Goal: Task Accomplishment & Management: Manage account settings

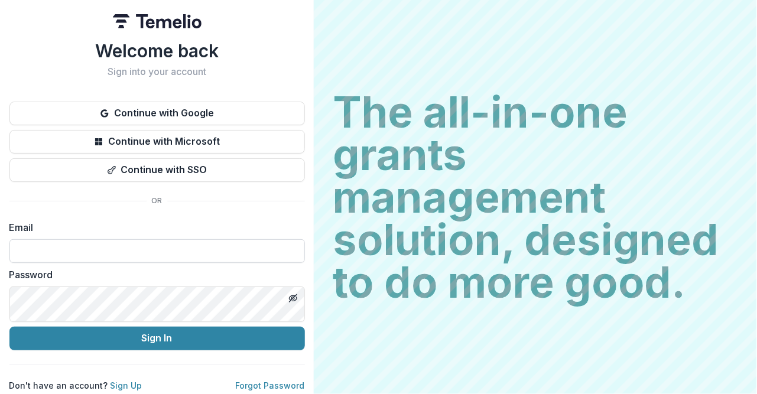
click at [271, 263] on input at bounding box center [156, 251] width 295 height 24
type input "**********"
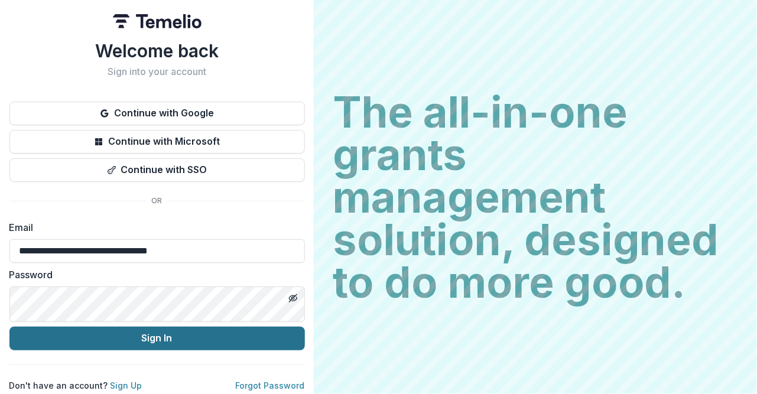
click at [305, 327] on button "Sign In" at bounding box center [156, 339] width 295 height 24
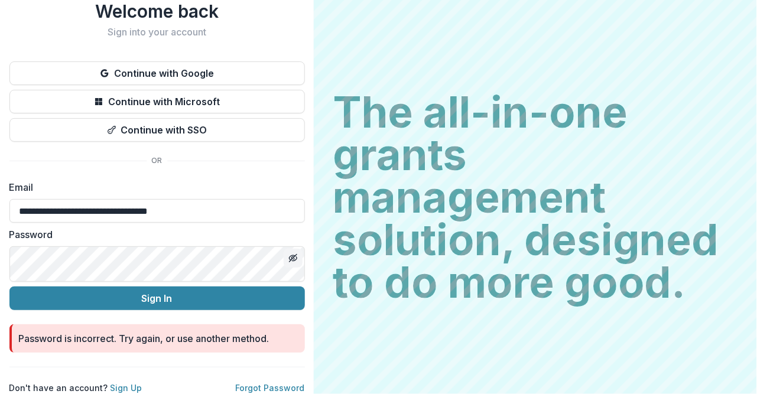
click at [296, 255] on line "Toggle password visibility" at bounding box center [292, 258] width 7 height 7
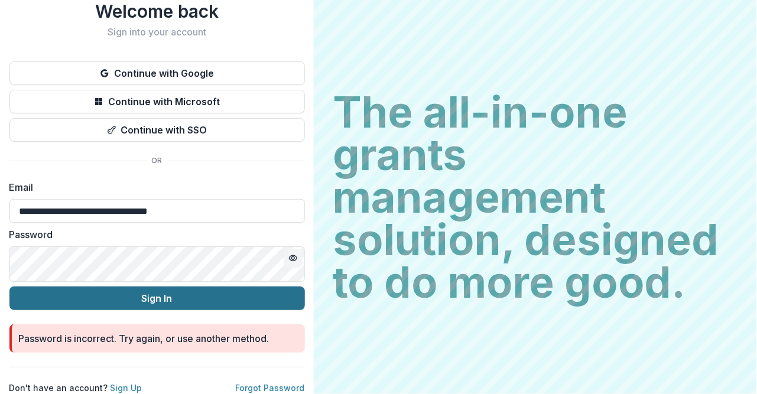
click at [305, 287] on button "Sign In" at bounding box center [156, 299] width 295 height 24
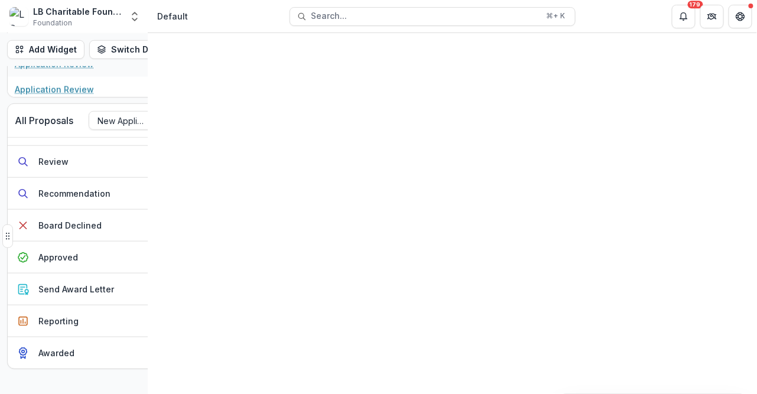
scroll to position [312, 5]
click at [122, 274] on button "Approved 2" at bounding box center [96, 258] width 177 height 32
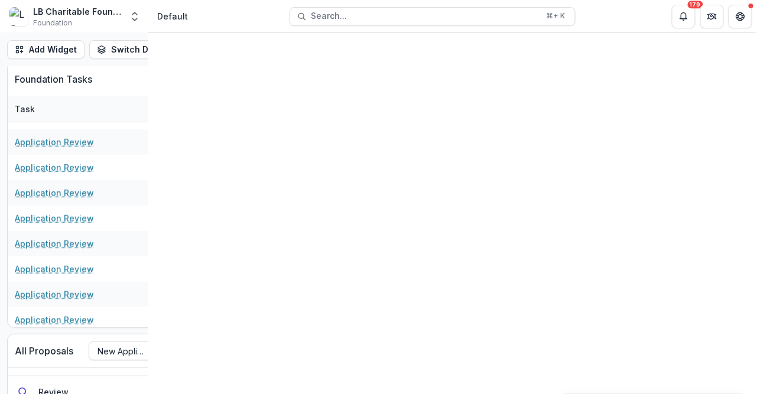
scroll to position [0, 0]
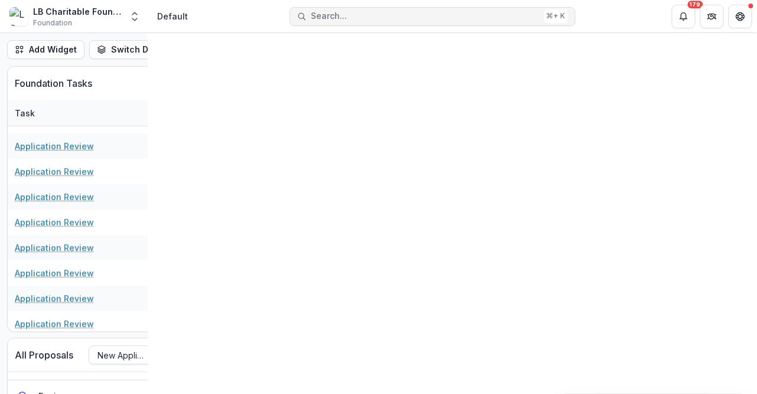
click at [311, 18] on span "Search..." at bounding box center [425, 16] width 228 height 10
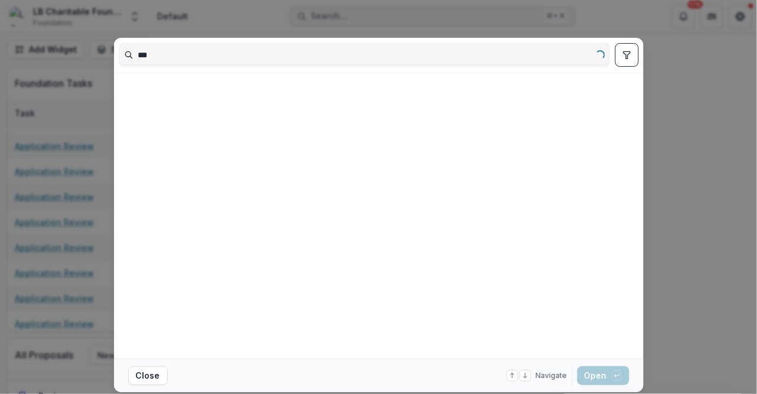
type input "****"
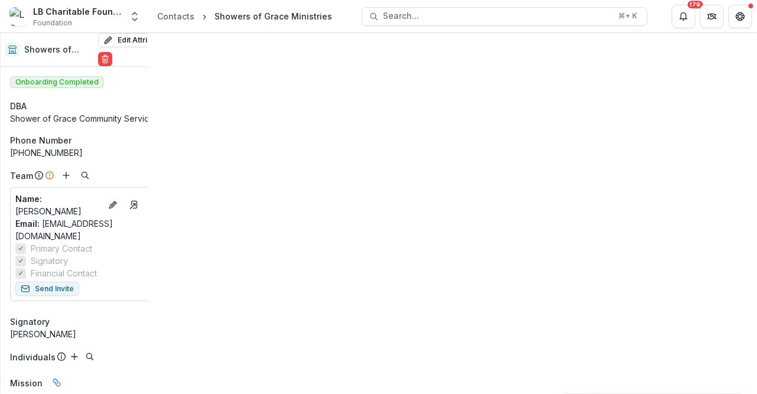
click at [173, 53] on div "Activity" at bounding box center [153, 43] width 40 height 17
click at [0, 0] on line "Toggle Menu" at bounding box center [0, 0] width 0 height 0
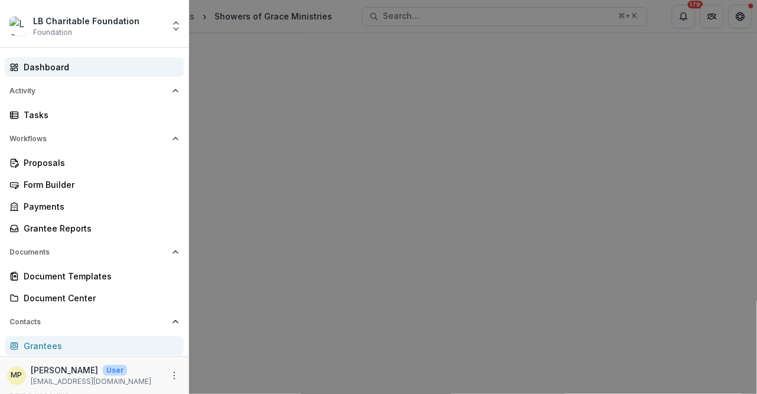
click at [90, 73] on div "Dashboard" at bounding box center [99, 67] width 151 height 12
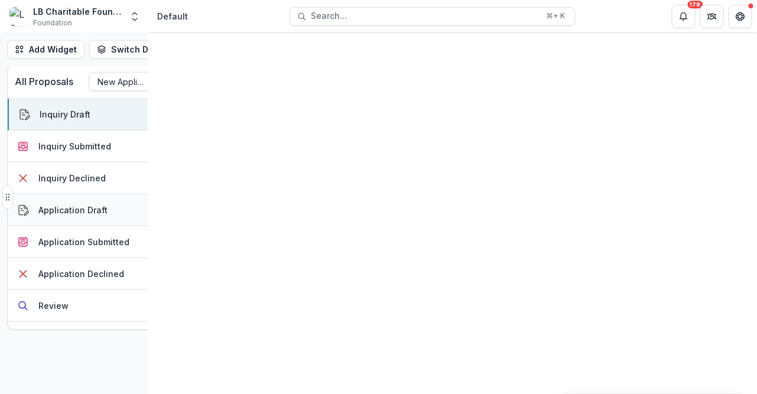
scroll to position [272, 0]
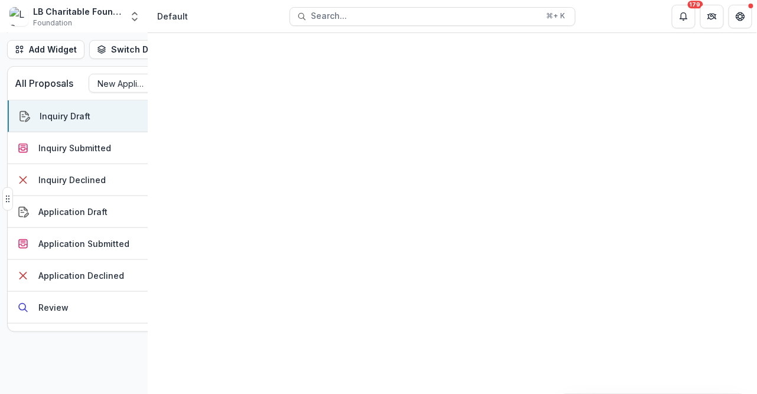
click at [302, 126] on div "Proposal Title" at bounding box center [259, 112] width 148 height 25
click at [403, 100] on div "All Proposals New Applicants Inquiry Draft ( 38 ) Create Proposal" at bounding box center [352, 83] width 689 height 33
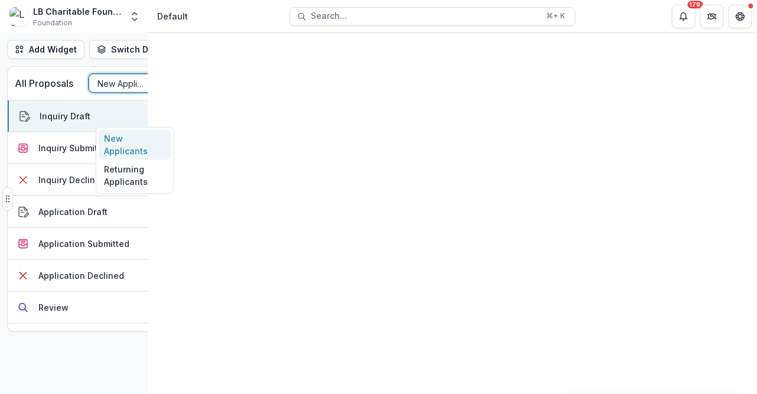
click at [157, 92] on div at bounding box center [165, 83] width 21 height 18
click at [137, 151] on div "New Applicants" at bounding box center [135, 145] width 72 height 31
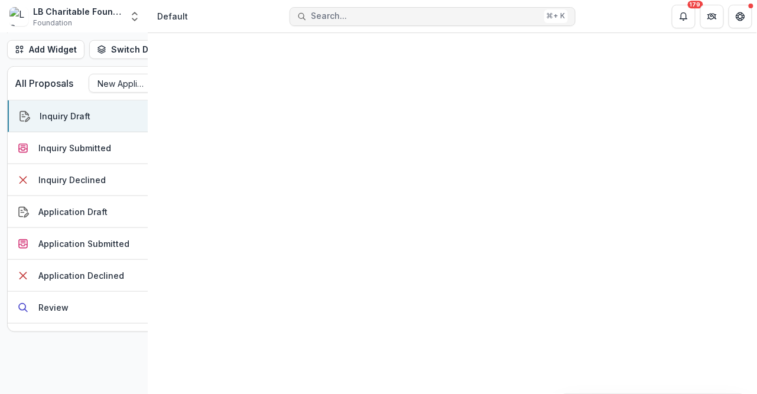
click at [311, 14] on span "Search..." at bounding box center [425, 16] width 228 height 10
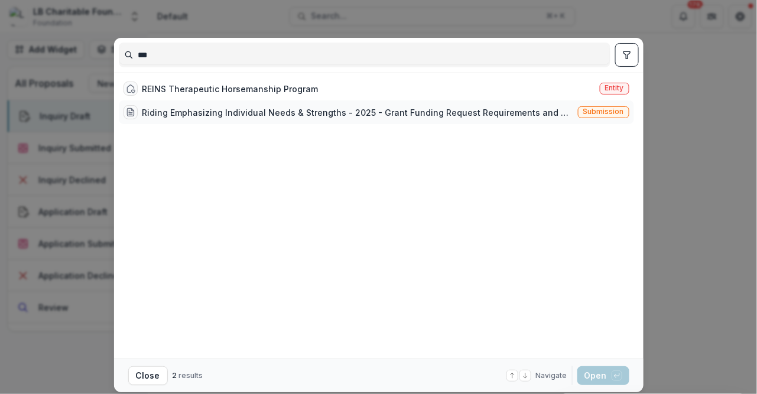
type input "***"
click at [234, 100] on div "Riding Emphasizing Individual Needs & Strengths - 2025 - Grant Funding Request …" at bounding box center [376, 112] width 515 height 24
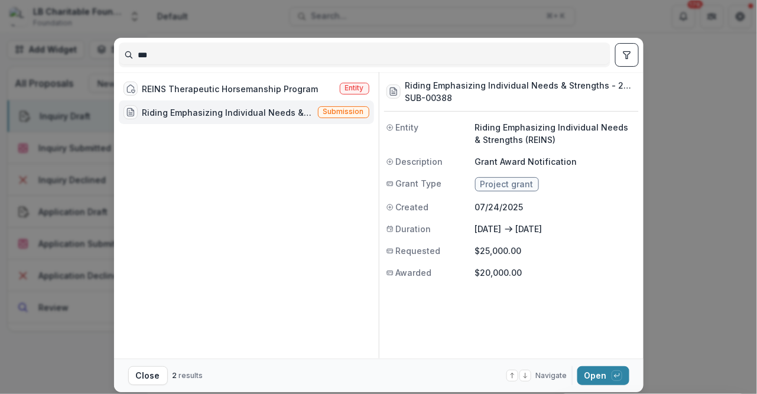
scroll to position [23, 0]
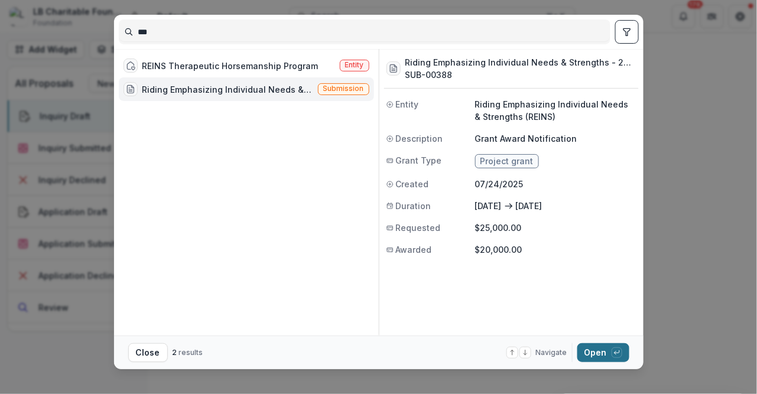
click at [629, 362] on button "Open with enter key" at bounding box center [603, 352] width 52 height 19
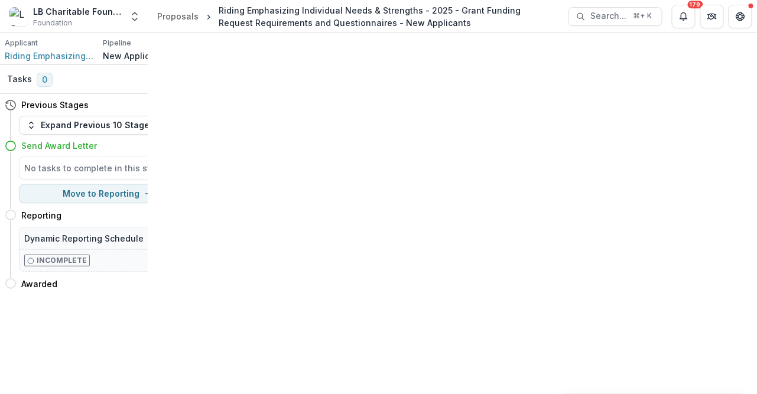
scroll to position [335, 0]
click at [35, 62] on span "Riding Emphasizing Individual Needs & Strengths (REINS)" at bounding box center [49, 56] width 89 height 12
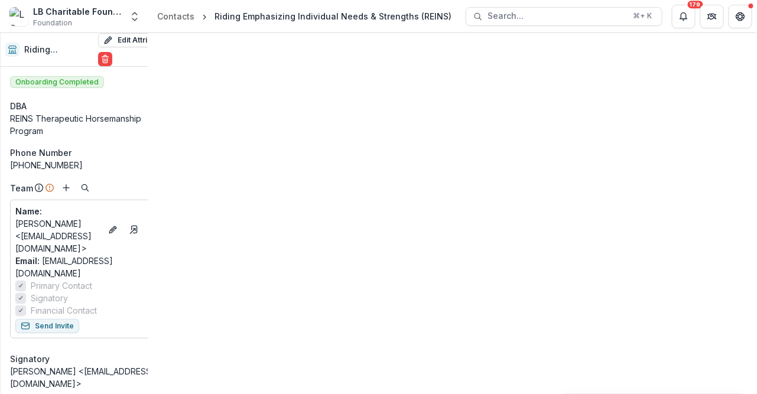
scroll to position [99, 0]
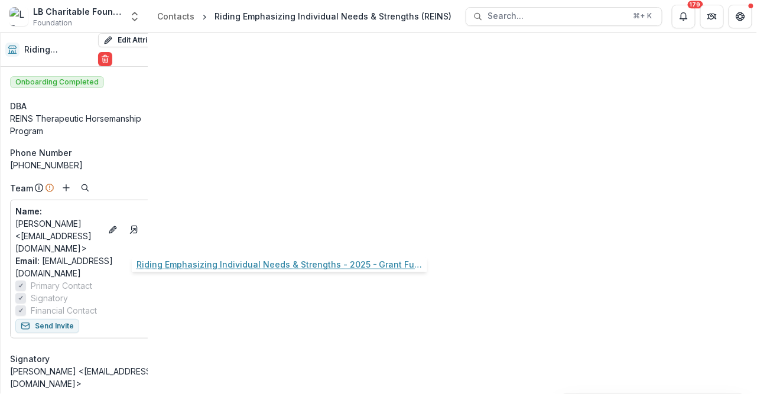
click at [220, 204] on link "Riding Emphasizing Individual Needs & Strengths - 2025 - Grant Funding Request …" at bounding box center [190, 197] width 134 height 12
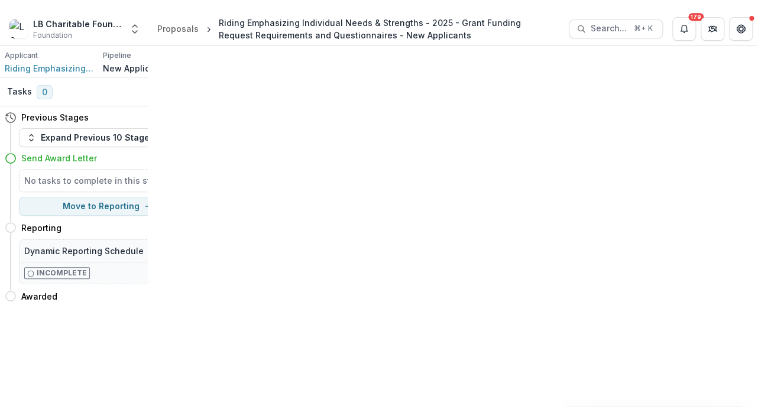
scroll to position [2296, 0]
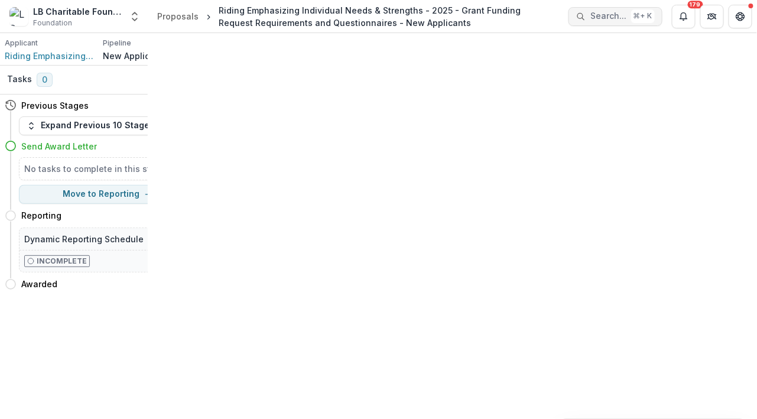
click at [590, 17] on span "Search..." at bounding box center [608, 16] width 36 height 10
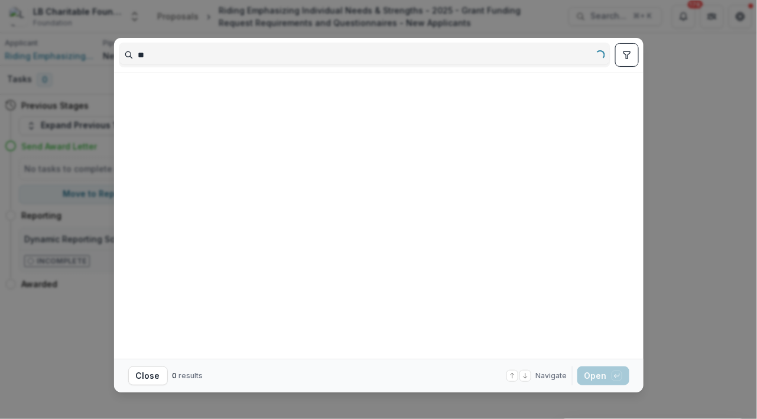
type input "*"
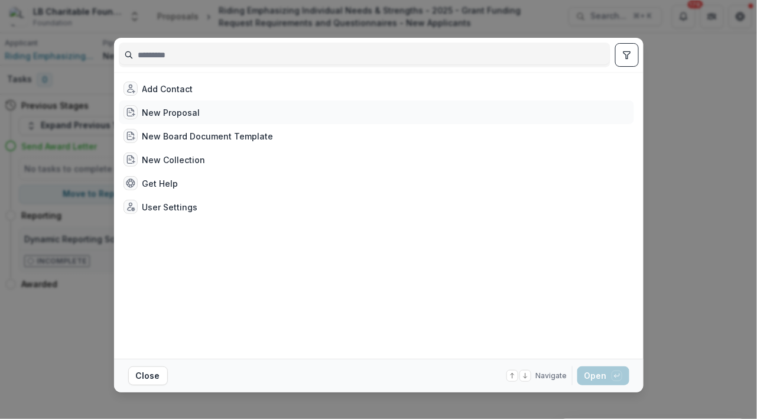
click at [142, 106] on div "New Proposal" at bounding box center [171, 112] width 58 height 12
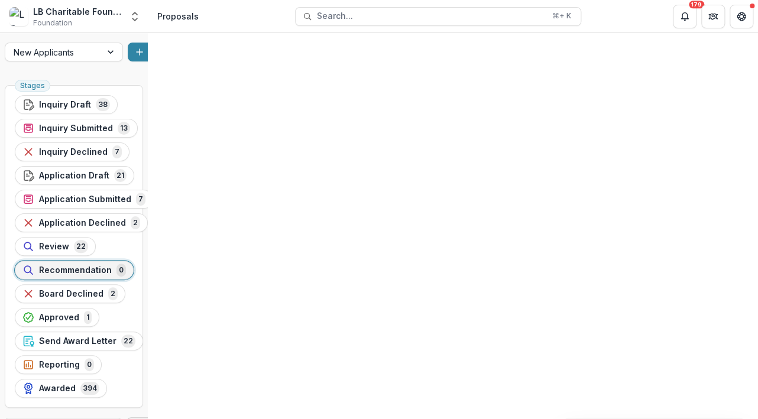
click at [0, 0] on button "Toggle Menu" at bounding box center [0, 0] width 0 height 0
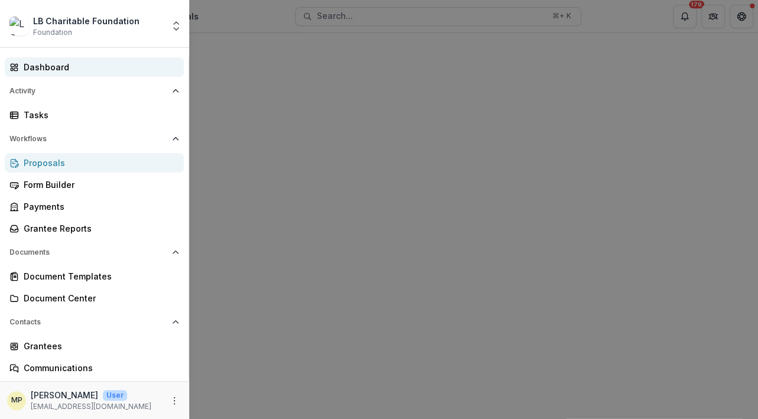
click at [99, 73] on div "Dashboard" at bounding box center [99, 67] width 151 height 12
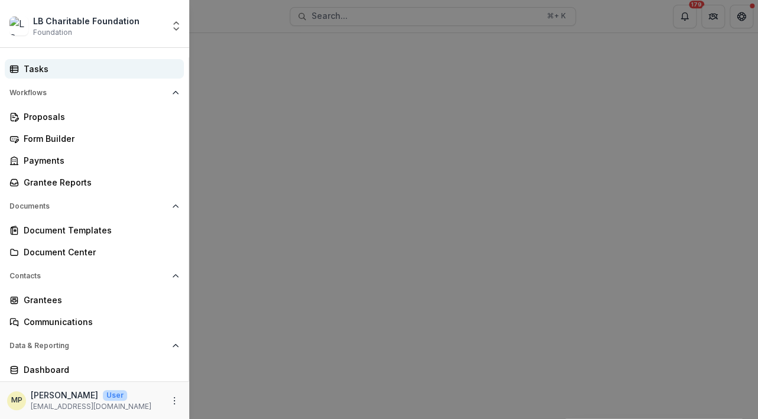
scroll to position [45, 0]
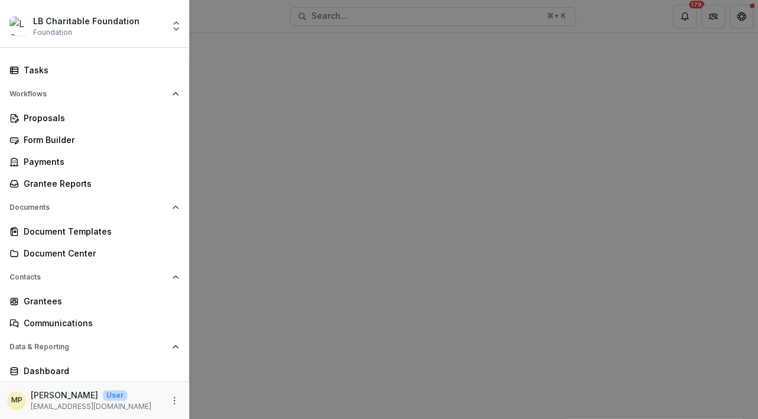
click at [548, 243] on div "LB Charitable Foundation Foundation Aggregate Analysis Foundations LB Charitabl…" at bounding box center [379, 209] width 758 height 419
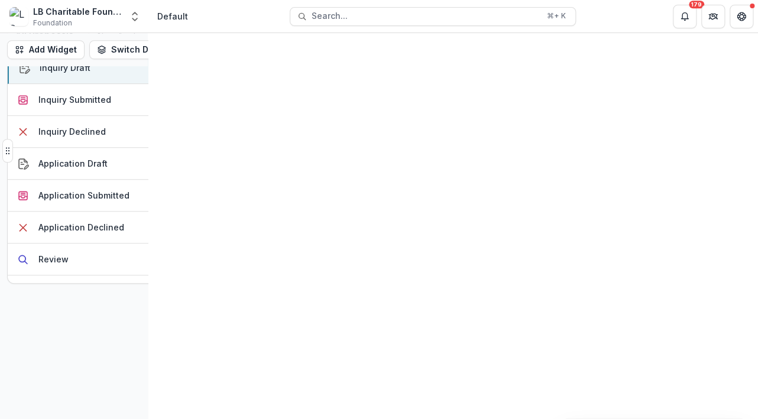
scroll to position [321, 0]
drag, startPoint x: 180, startPoint y: 151, endPoint x: 184, endPoint y: 209, distance: 58.1
click at [184, 209] on div "Inquiry Draft 38 Inquiry Submitted 13 Inquiry Declined 7 Application Draft 21 A…" at bounding box center [96, 166] width 177 height 232
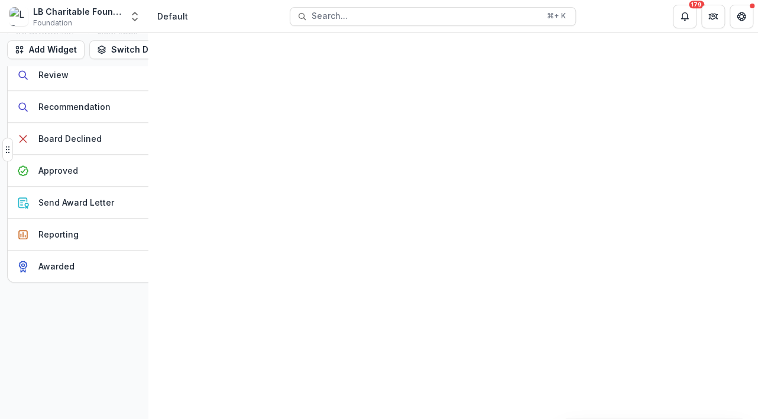
scroll to position [359, 0]
click at [114, 209] on div "Send Award Letter" at bounding box center [76, 202] width 76 height 12
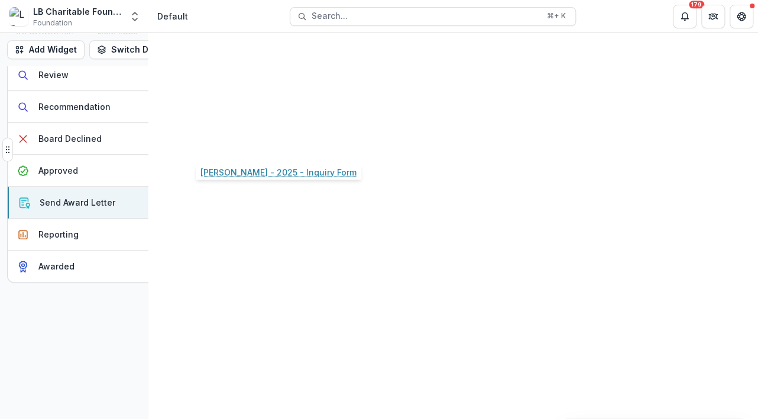
click at [262, 121] on link "[PERSON_NAME] - 2025 - Inquiry Form" at bounding box center [259, 115] width 134 height 12
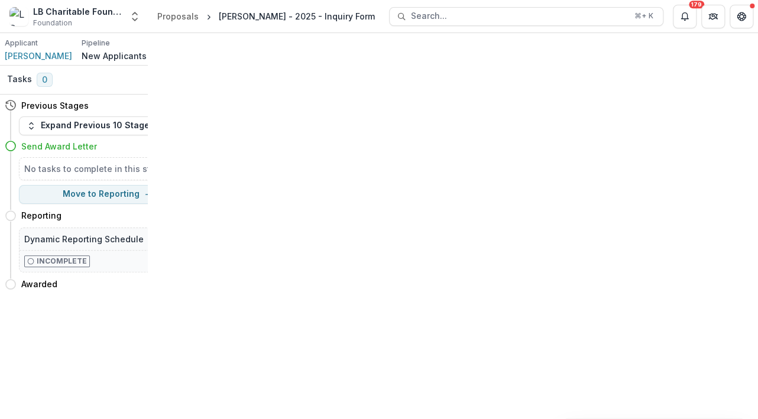
click at [16, 152] on icon at bounding box center [11, 146] width 12 height 12
click at [17, 152] on icon at bounding box center [11, 146] width 12 height 12
click at [97, 152] on h4 "Send Award Letter" at bounding box center [59, 146] width 76 height 12
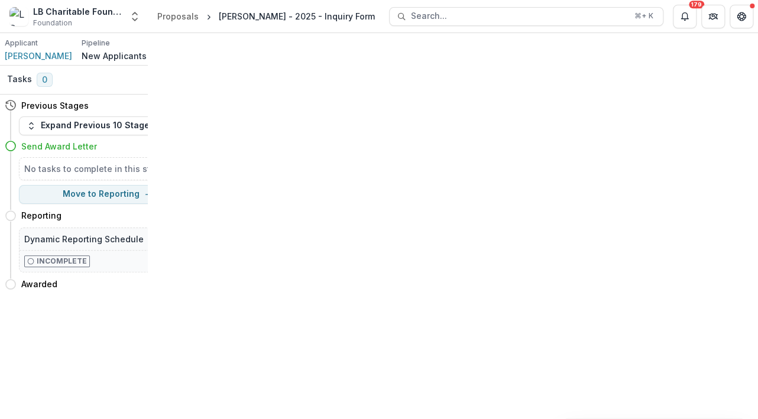
click at [17, 152] on icon at bounding box center [11, 146] width 12 height 12
click at [60, 62] on span "[PERSON_NAME]" at bounding box center [38, 56] width 67 height 12
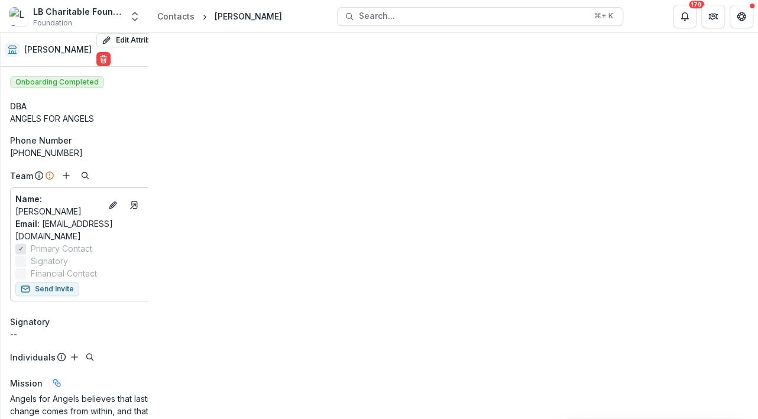
scroll to position [123, 0]
click at [210, 202] on link "[PERSON_NAME] - 2025 - Inquiry Form" at bounding box center [190, 196] width 134 height 12
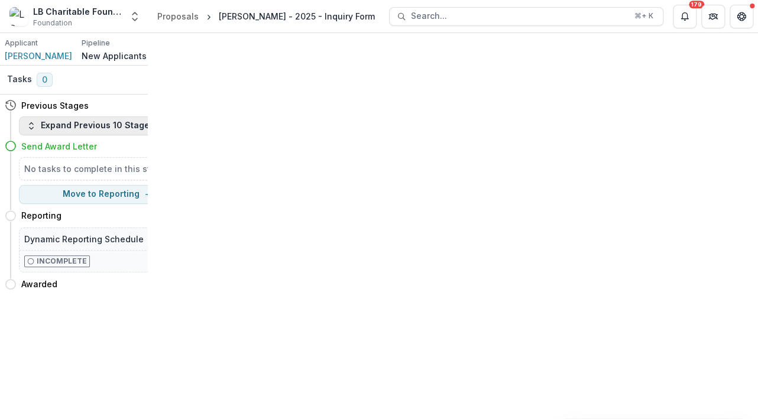
click at [162, 135] on button "Expand Previous 10 Stages" at bounding box center [90, 125] width 143 height 19
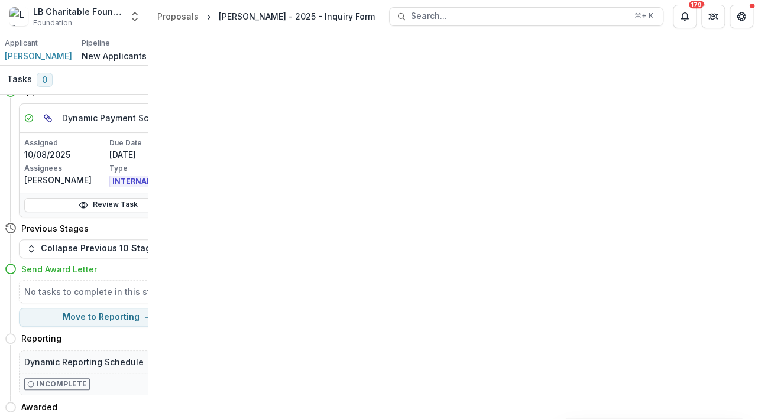
scroll to position [451, 0]
click at [89, 186] on p "[PERSON_NAME]" at bounding box center [65, 180] width 83 height 12
click at [121, 212] on link "Review Task" at bounding box center [108, 205] width 168 height 14
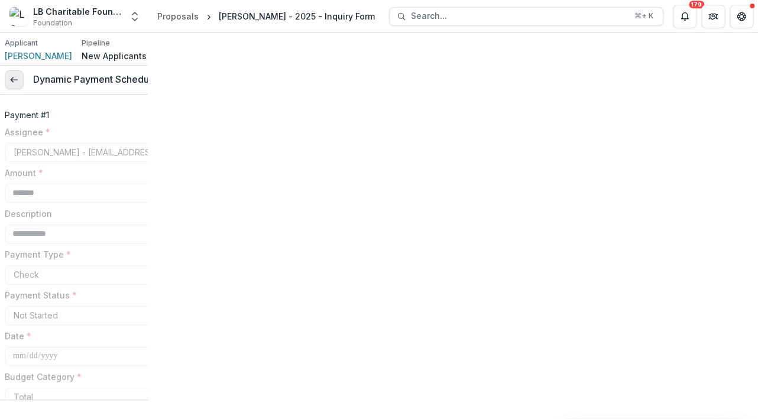
click at [19, 84] on icon at bounding box center [13, 79] width 9 height 9
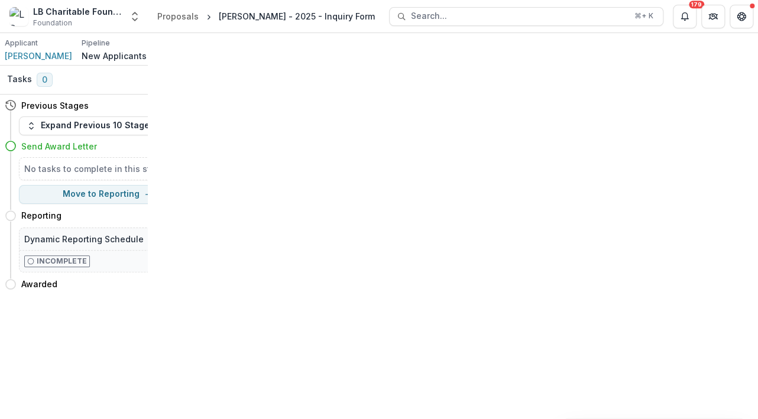
click at [17, 152] on icon at bounding box center [11, 146] width 12 height 12
click at [36, 131] on icon "button" at bounding box center [31, 125] width 9 height 9
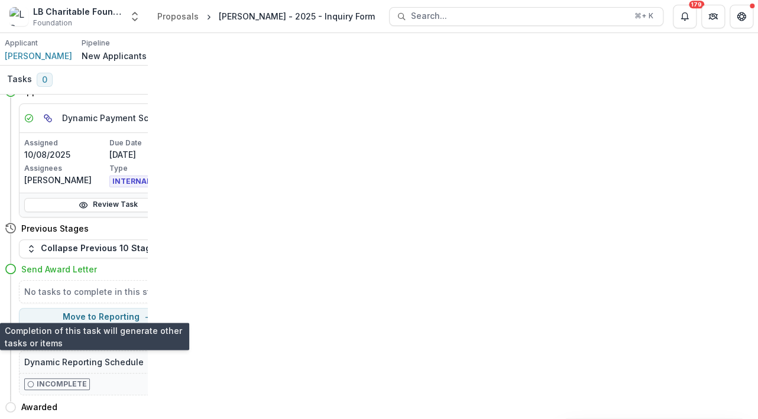
scroll to position [340, 0]
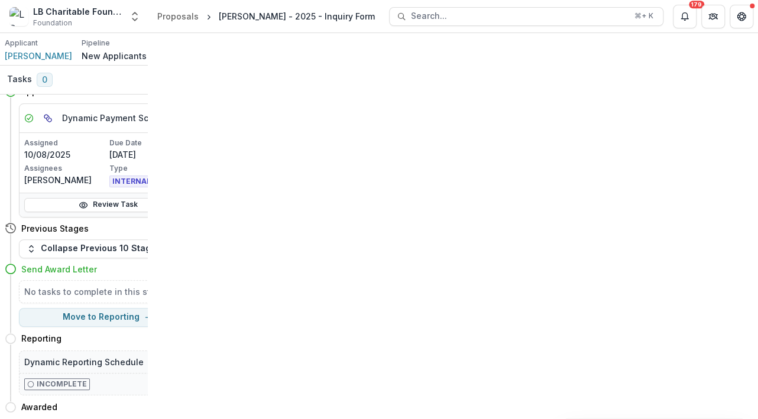
click at [165, 99] on button "Move here" at bounding box center [172, 91] width 49 height 14
select select "********"
select select "**********"
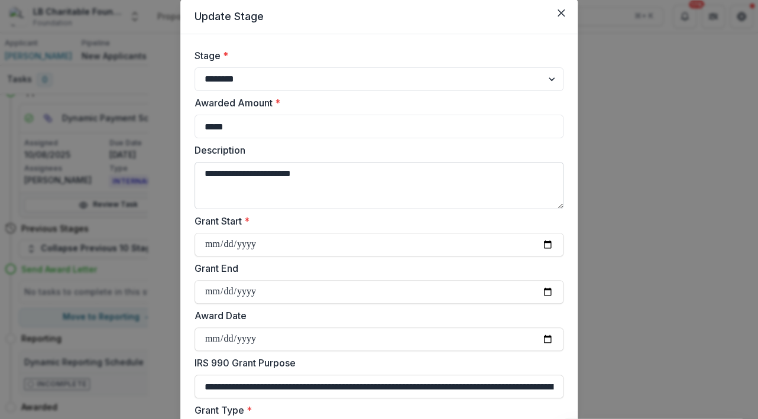
scroll to position [37, 0]
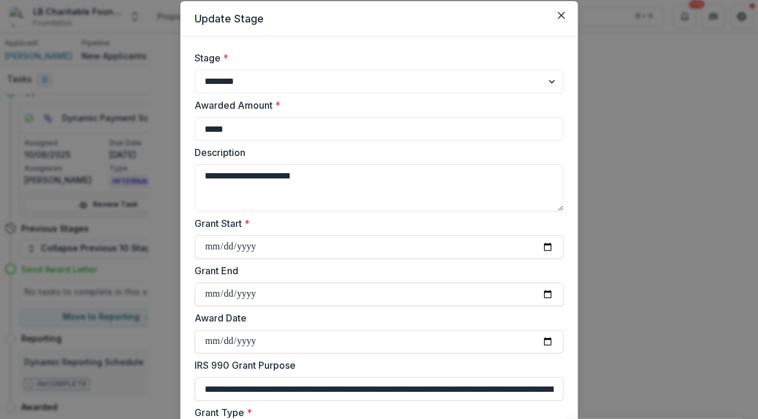
click at [71, 239] on div "**********" at bounding box center [379, 209] width 758 height 419
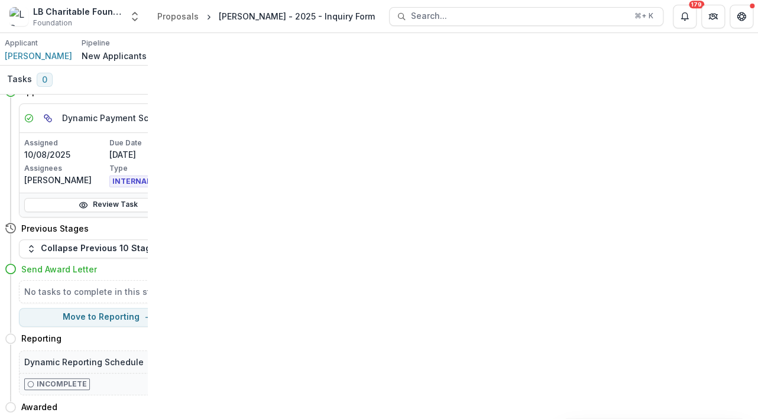
click at [160, 80] on div "Board Declined Move here" at bounding box center [101, 68] width 193 height 24
click at [154, 322] on icon "button" at bounding box center [148, 317] width 9 height 9
select select "*********"
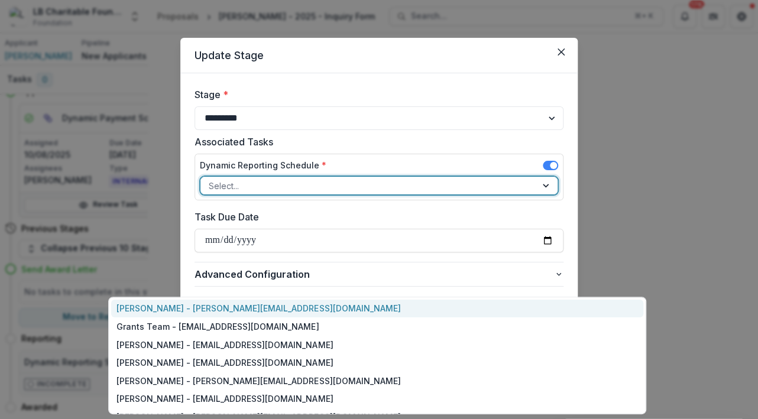
click at [557, 194] on div at bounding box center [546, 186] width 21 height 18
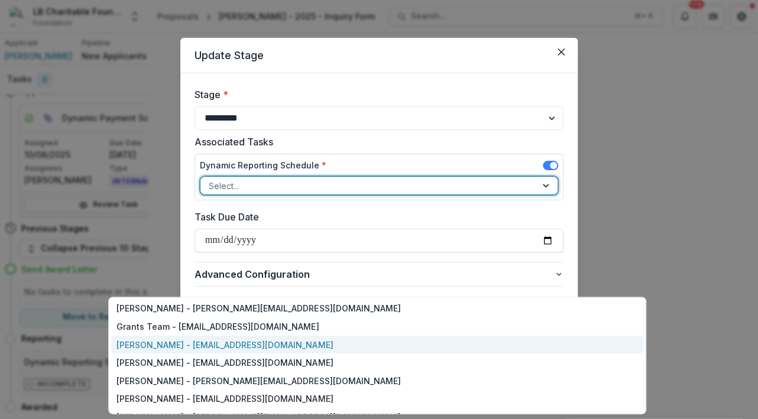
scroll to position [3, 0]
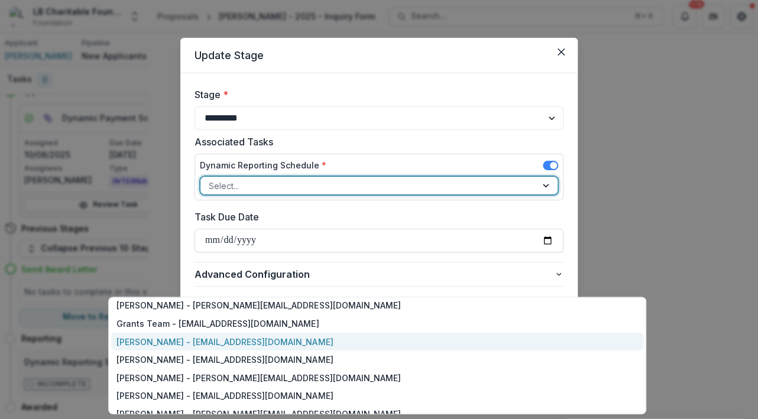
click at [363, 351] on div "[PERSON_NAME] - [EMAIL_ADDRESS][DOMAIN_NAME]" at bounding box center [377, 342] width 532 height 18
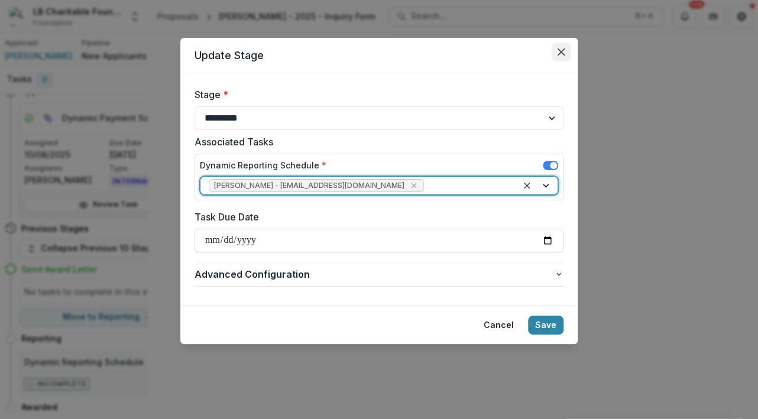
click at [564, 56] on icon "Close" at bounding box center [560, 51] width 7 height 7
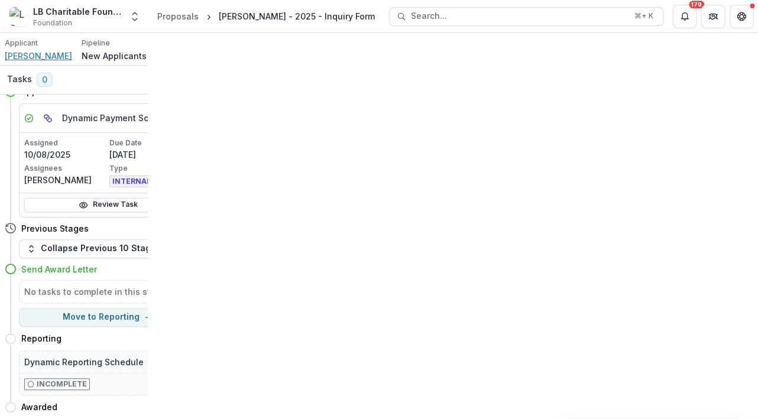
click at [64, 62] on span "[PERSON_NAME]" at bounding box center [38, 56] width 67 height 12
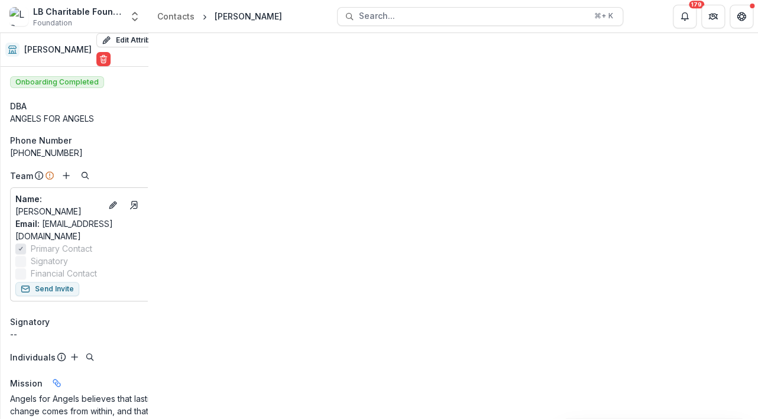
click at [233, 45] on div "Documents" at bounding box center [205, 43] width 56 height 17
click at [173, 50] on div "Activity" at bounding box center [153, 43] width 40 height 17
click at [241, 83] on button "View System Emails" at bounding box center [192, 73] width 98 height 19
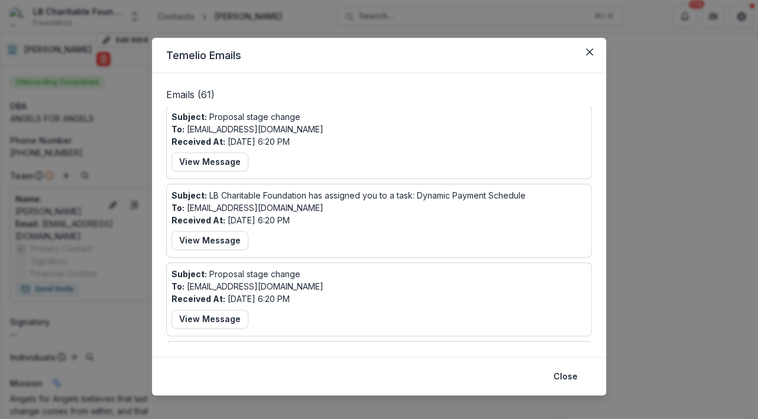
scroll to position [551, 0]
click at [171, 15] on button "View Message" at bounding box center [209, 5] width 77 height 19
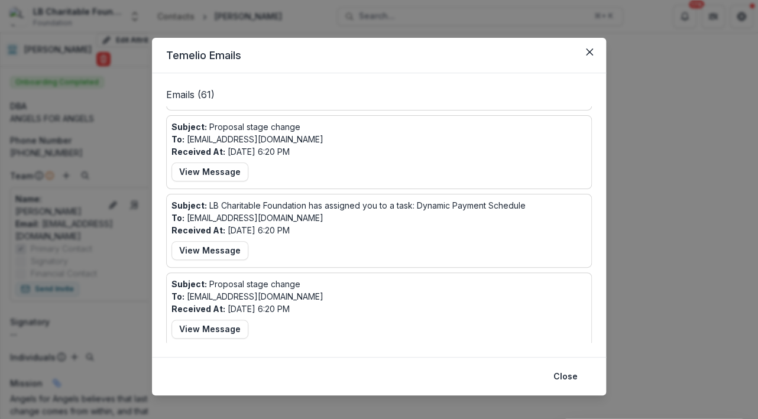
scroll to position [579, 0]
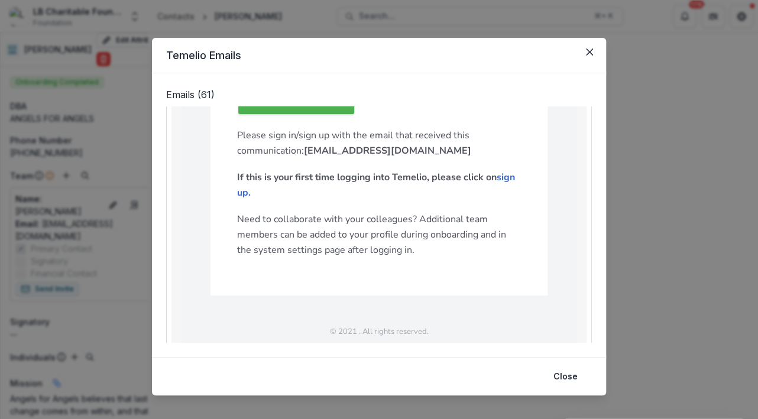
click at [317, 104] on strong "Click here to view" at bounding box center [296, 97] width 78 height 13
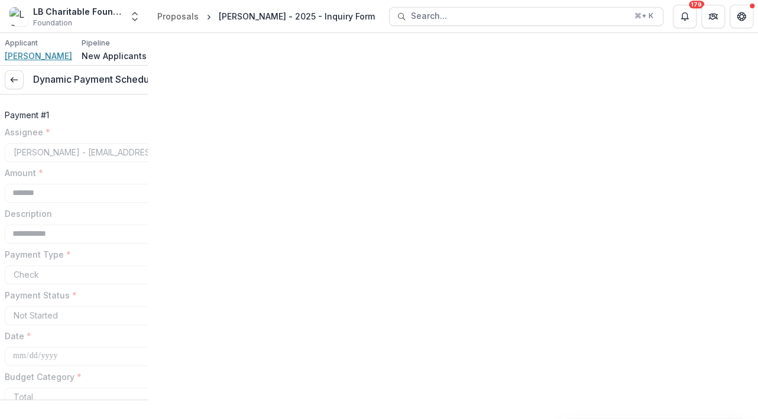
click at [55, 62] on span "[PERSON_NAME]" at bounding box center [38, 56] width 67 height 12
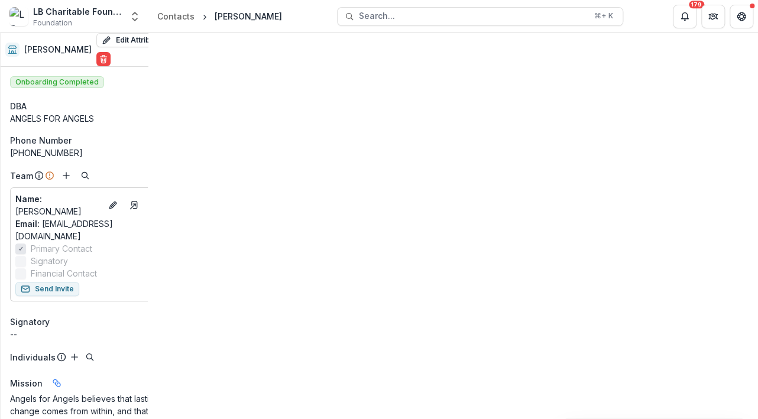
click at [128, 53] on div "Payments" at bounding box center [103, 43] width 50 height 17
click at [131, 180] on link "[PERSON_NAME] - 2025 - Inquiry Form" at bounding box center [154, 175] width 156 height 10
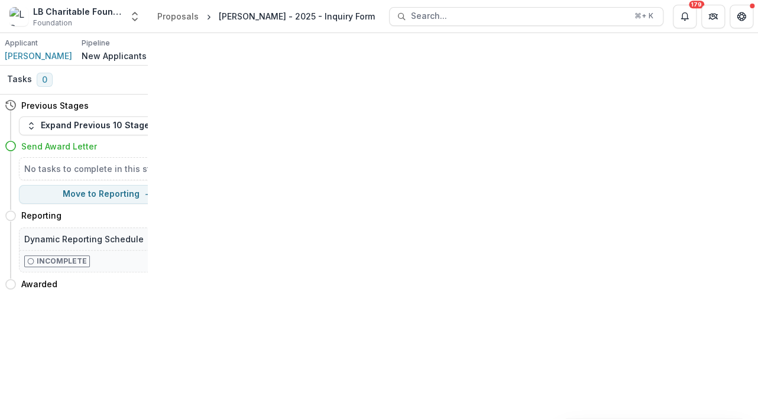
click at [17, 152] on icon at bounding box center [11, 146] width 12 height 12
click at [186, 84] on icon "Toggle View Cancelled Tasks" at bounding box center [190, 79] width 9 height 9
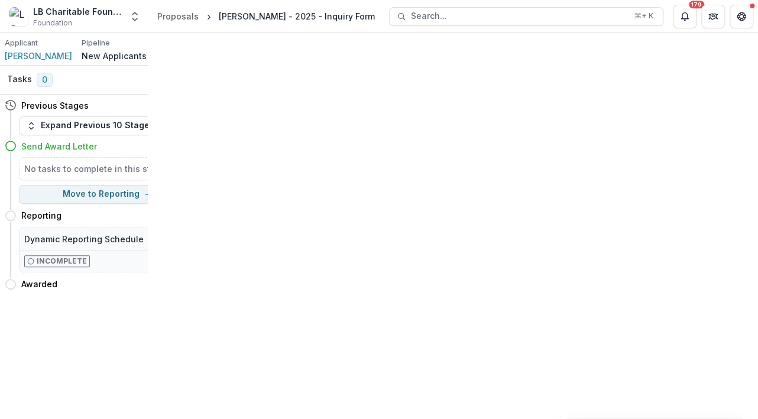
click at [97, 86] on div "Tasks 0 Show Cancelled Tasks" at bounding box center [103, 80] width 207 height 29
click at [681, 18] on icon "Notifications" at bounding box center [684, 15] width 7 height 6
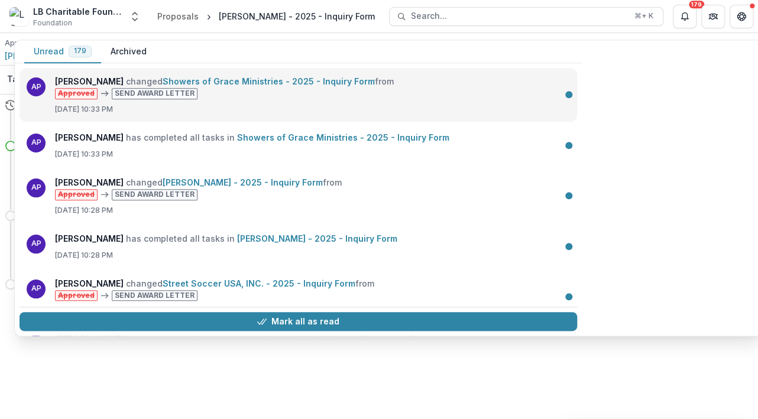
click at [187, 86] on link "Showers of Grace Ministries - 2025 - Inquiry Form" at bounding box center [268, 81] width 212 height 10
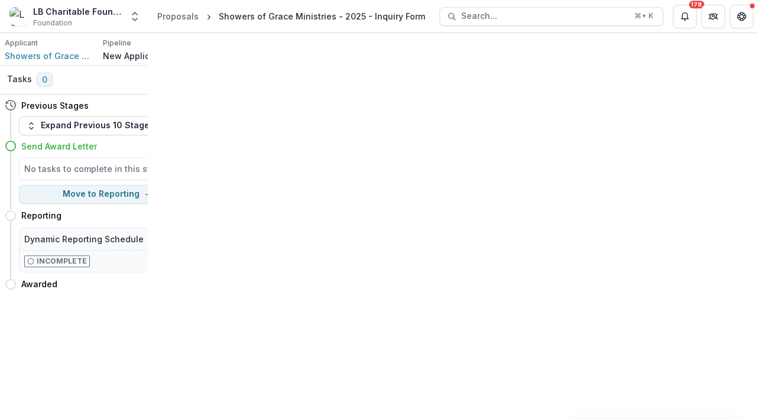
click at [17, 152] on icon at bounding box center [11, 146] width 12 height 12
click at [680, 12] on icon "Notifications" at bounding box center [684, 16] width 9 height 9
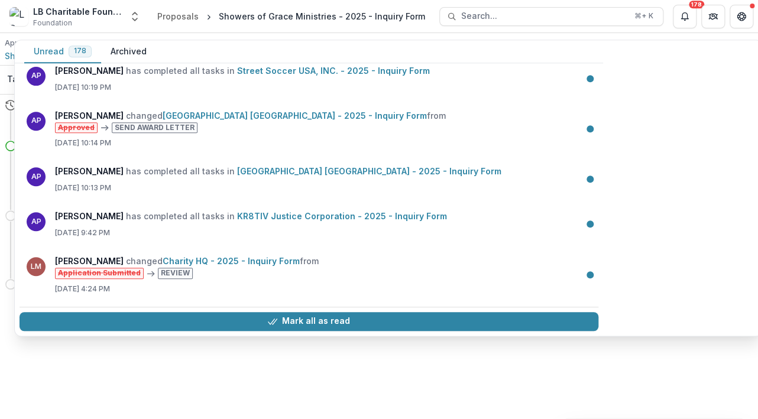
scroll to position [188, 0]
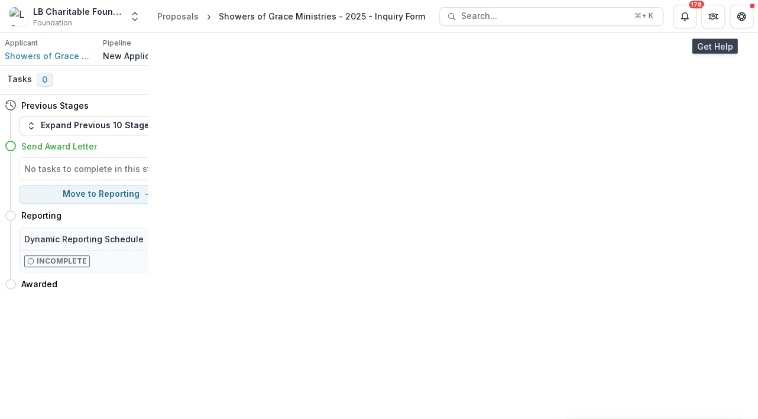
click at [749, 4] on div at bounding box center [751, 6] width 5 height 5
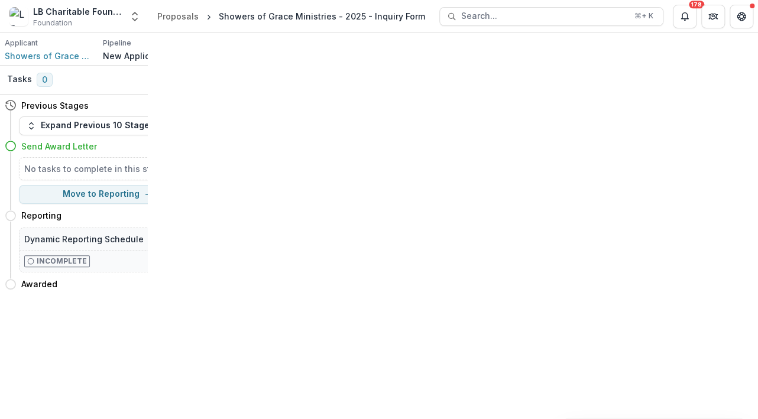
click at [749, 4] on div at bounding box center [751, 6] width 5 height 5
click at [740, 15] on button "Get Help" at bounding box center [741, 17] width 24 height 24
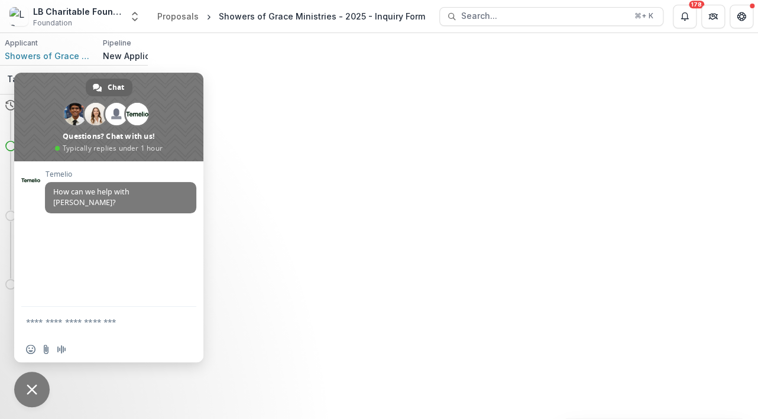
click at [85, 324] on textarea "Compose your message..." at bounding box center [95, 322] width 139 height 11
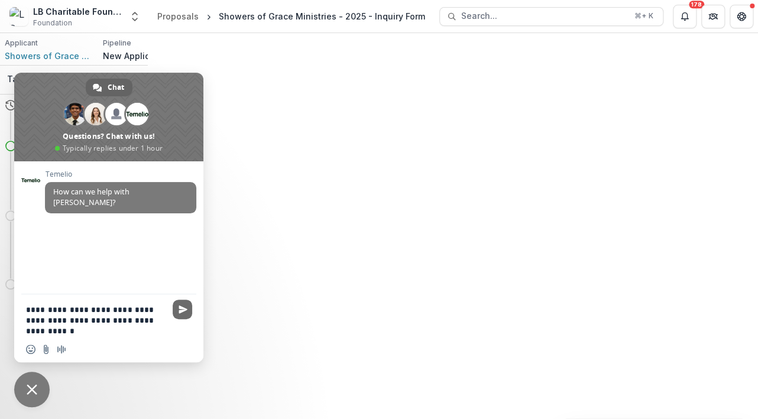
type textarea "**********"
click at [184, 310] on span "Send" at bounding box center [182, 309] width 9 height 9
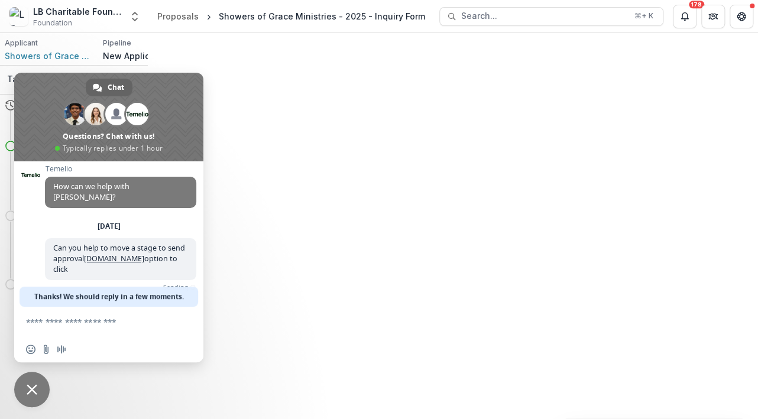
scroll to position [0, 0]
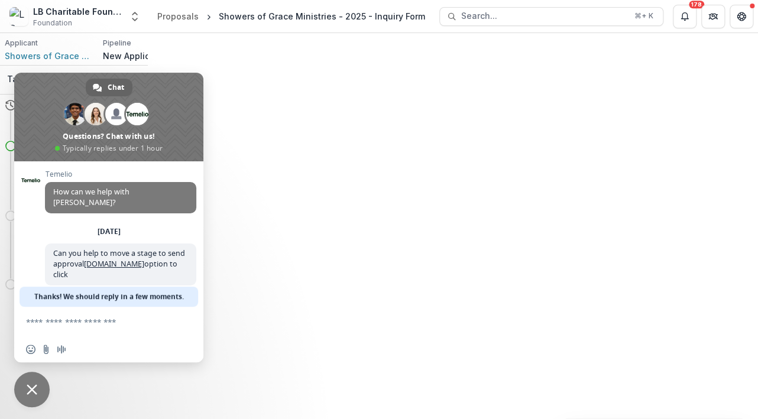
drag, startPoint x: 188, startPoint y: 98, endPoint x: 326, endPoint y: 98, distance: 137.1
click at [326, 98] on body "Skip to content LB Charitable Foundation Foundation Aggregate Analysis Foundati…" at bounding box center [379, 209] width 758 height 419
click at [248, 152] on u "**********" at bounding box center [236, 363] width 23 height 505
click at [251, 173] on h2 "**********" at bounding box center [237, 363] width 30 height 509
click at [31, 390] on span "Close chat" at bounding box center [32, 389] width 11 height 11
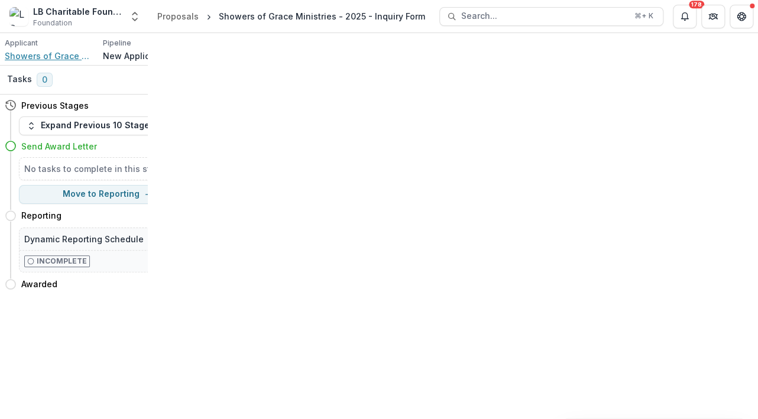
click at [59, 61] on span "Showers of Grace Ministries" at bounding box center [49, 56] width 89 height 12
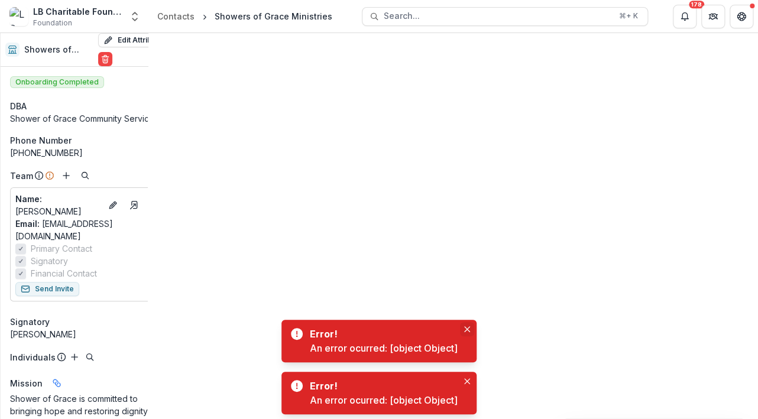
click at [470, 326] on icon "Close" at bounding box center [467, 329] width 6 height 6
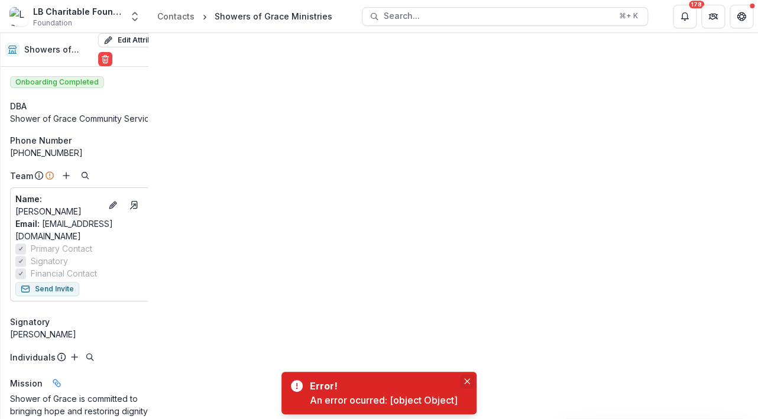
click at [470, 378] on icon "Close" at bounding box center [467, 381] width 6 height 6
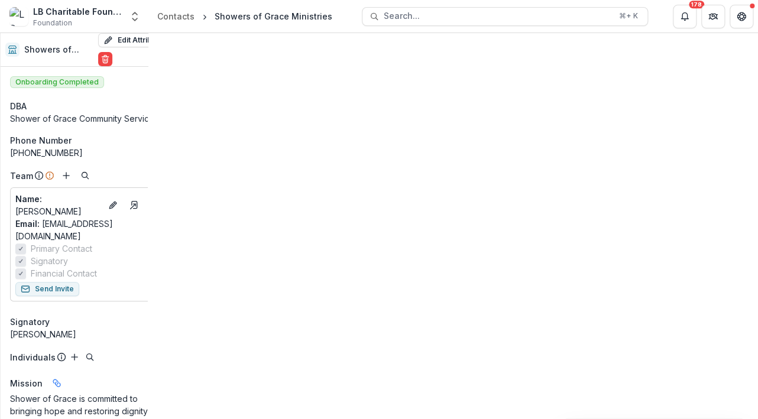
click at [0, 0] on line "Toggle Menu" at bounding box center [0, 0] width 0 height 0
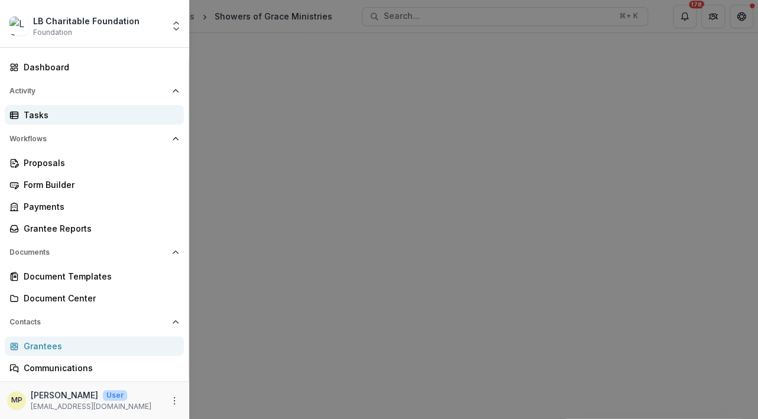
click at [56, 121] on div "Tasks" at bounding box center [99, 115] width 151 height 12
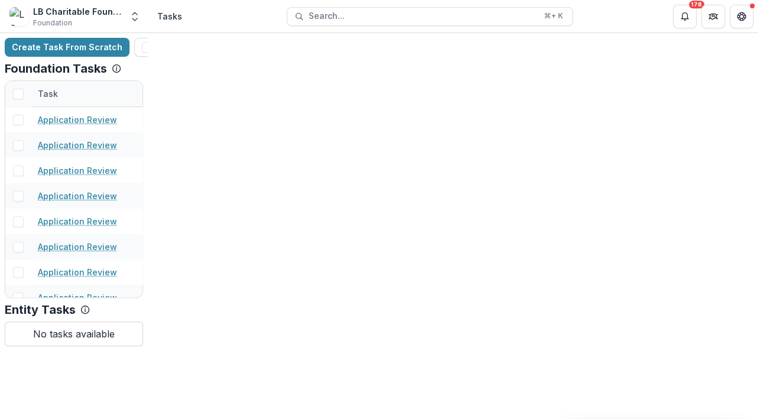
click at [0, 0] on button "Toggle Menu" at bounding box center [0, 0] width 0 height 0
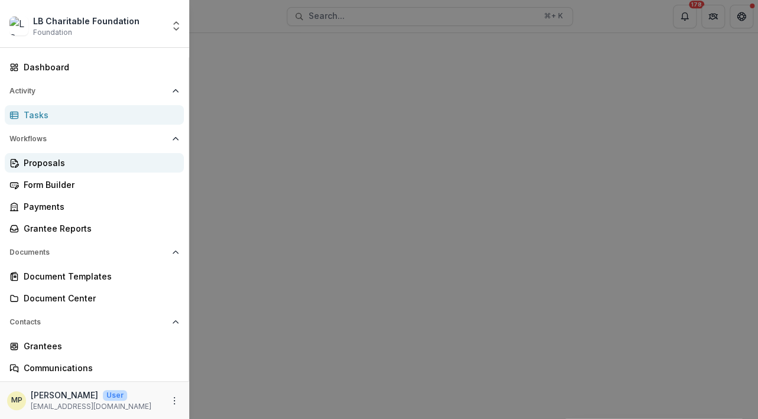
click at [76, 169] on div "Proposals" at bounding box center [99, 163] width 151 height 12
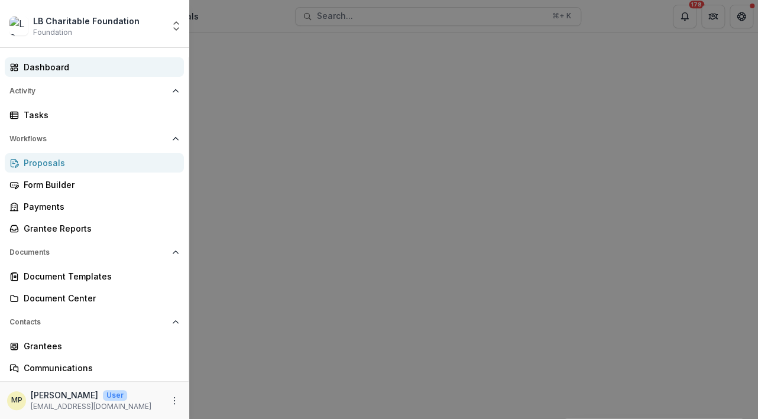
click at [58, 73] on div "Dashboard" at bounding box center [99, 67] width 151 height 12
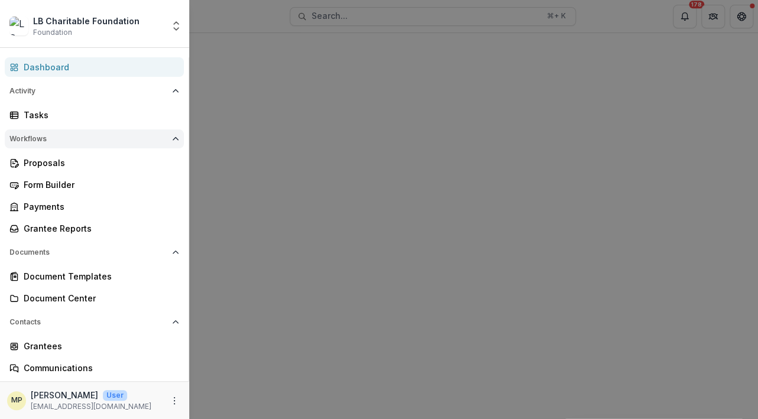
click at [179, 142] on icon "Open Workflows" at bounding box center [175, 138] width 7 height 7
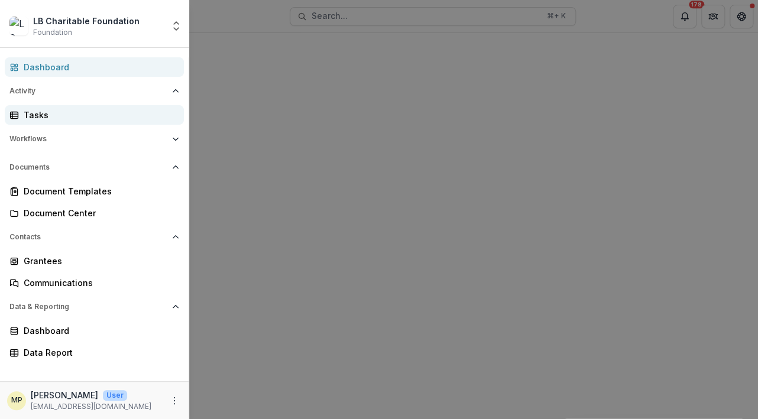
click at [41, 121] on div "Tasks" at bounding box center [99, 115] width 151 height 12
click at [682, 235] on div "LB Charitable Foundation Foundation Aggregate Analysis Foundations LB Charitabl…" at bounding box center [379, 209] width 758 height 419
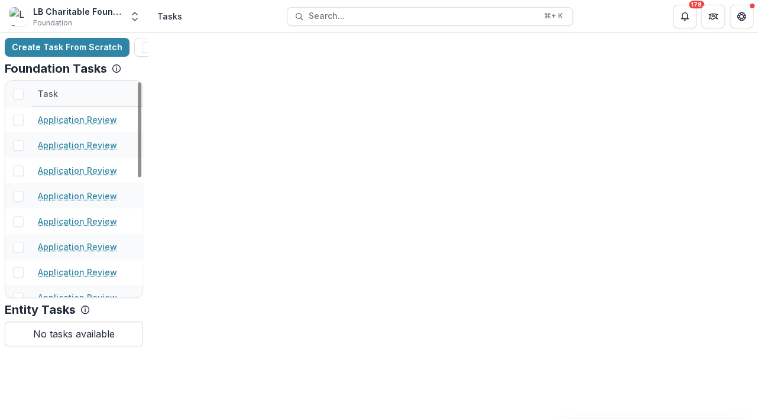
click at [0, 0] on icon "Toggle Menu" at bounding box center [0, 0] width 0 height 0
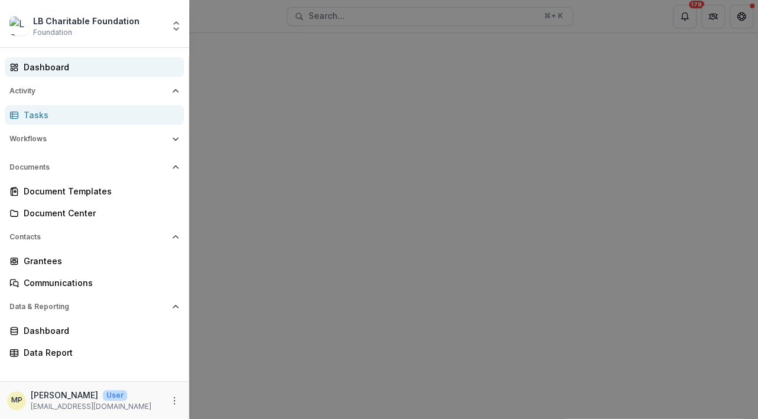
click at [66, 77] on link "Dashboard" at bounding box center [94, 66] width 179 height 19
click at [448, 184] on div "LB Charitable Foundation Foundation Aggregate Analysis Foundations LB Charitabl…" at bounding box center [379, 209] width 758 height 419
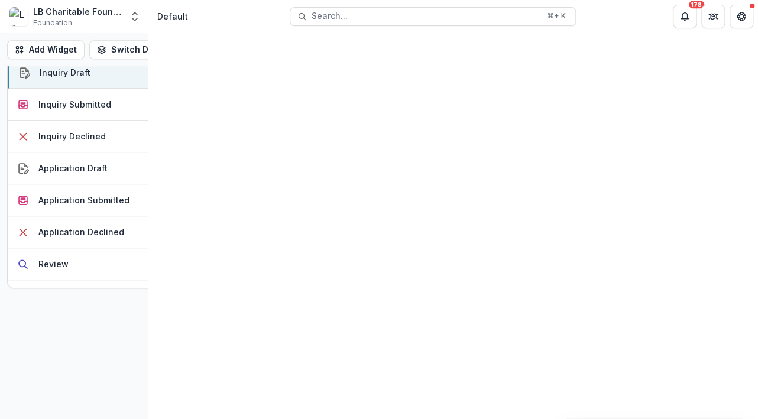
scroll to position [317, 0]
click at [185, 132] on div "Chula Vista Veterans Home Support Foundation - 2025 - Inquiry Form" at bounding box center [259, 119] width 148 height 25
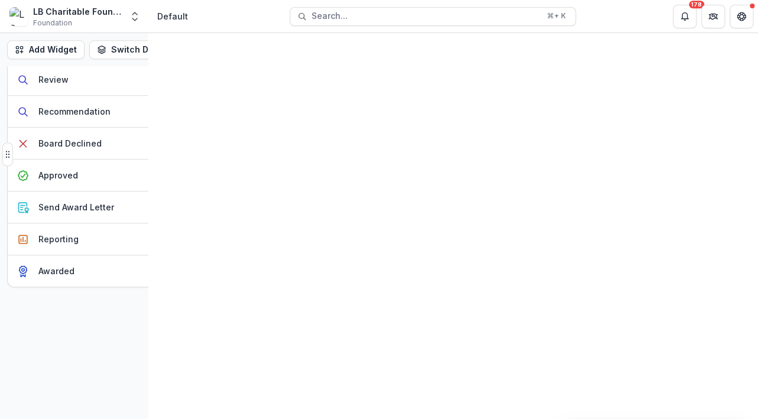
scroll to position [324, 0]
click at [114, 213] on div "Send Award Letter" at bounding box center [76, 207] width 76 height 12
click at [86, 202] on div "Send Award Letter" at bounding box center [78, 207] width 76 height 12
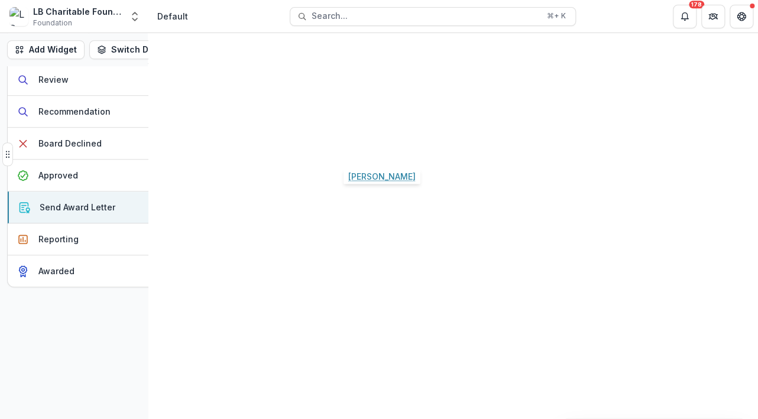
click at [391, 126] on link "[PERSON_NAME]" at bounding box center [373, 119] width 67 height 12
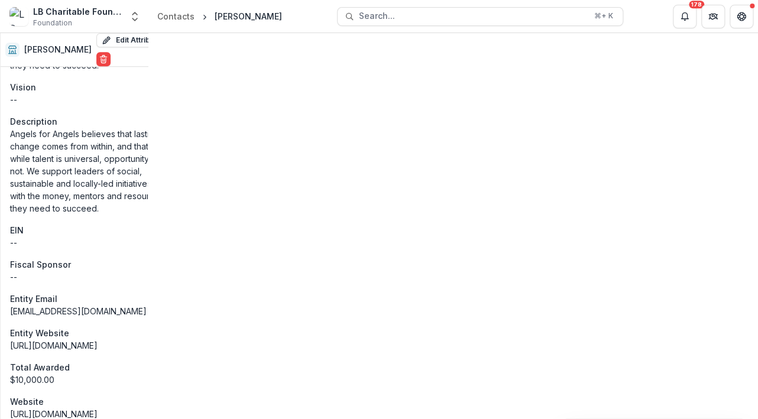
scroll to position [425, 0]
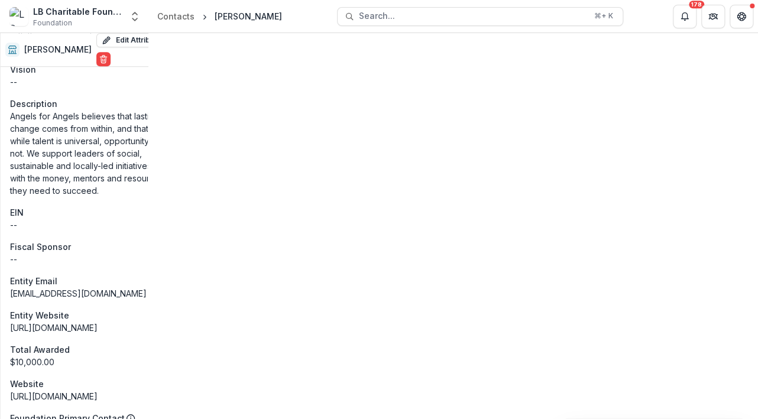
click at [312, 301] on span "Send Award Letter" at bounding box center [309, 296] width 64 height 10
click at [193, 293] on link "[PERSON_NAME] - 2025 - Inquiry Form" at bounding box center [190, 287] width 134 height 12
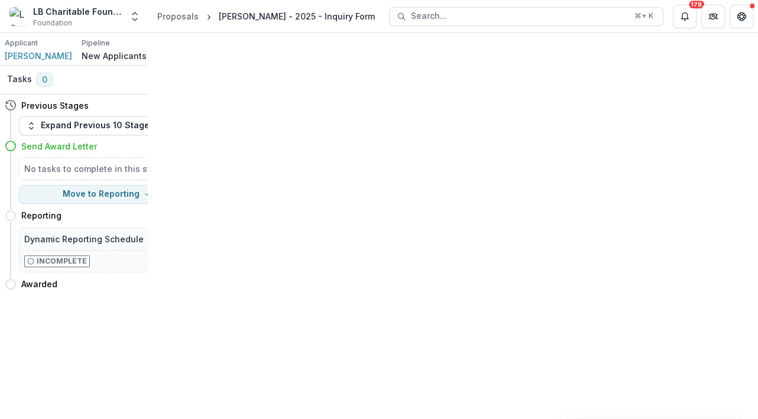
click at [11, 152] on icon at bounding box center [11, 146] width 12 height 12
click at [0, 0] on icon "Toggle Menu" at bounding box center [0, 0] width 0 height 0
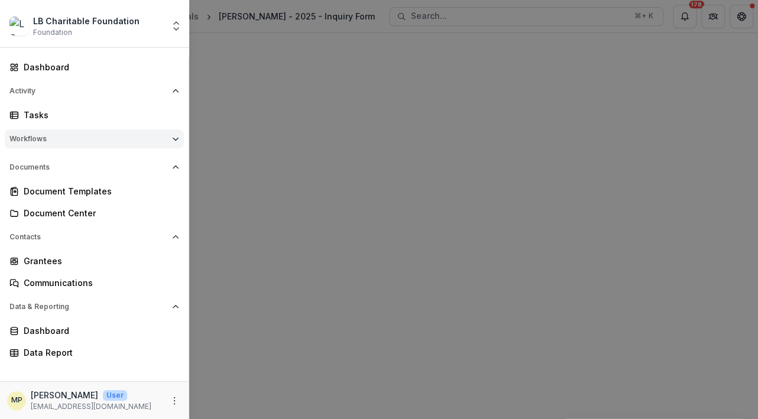
click at [179, 142] on icon "Open Workflows" at bounding box center [175, 138] width 7 height 7
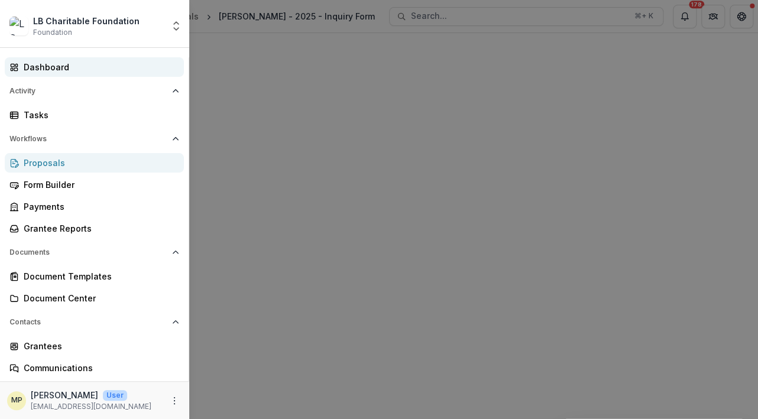
click at [48, 73] on div "Dashboard" at bounding box center [99, 67] width 151 height 12
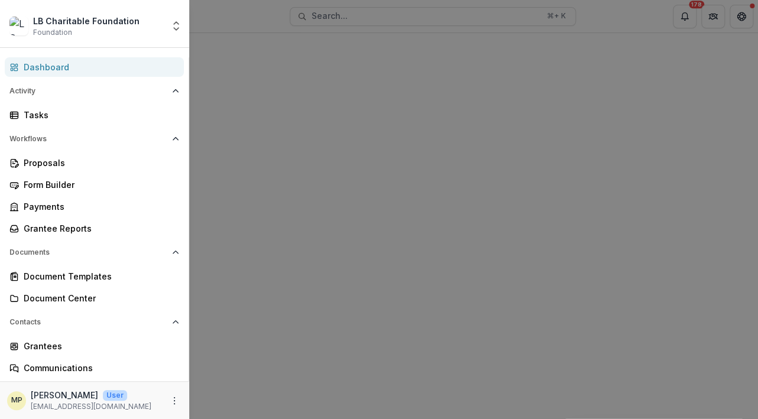
click at [59, 73] on div "Dashboard" at bounding box center [99, 67] width 151 height 12
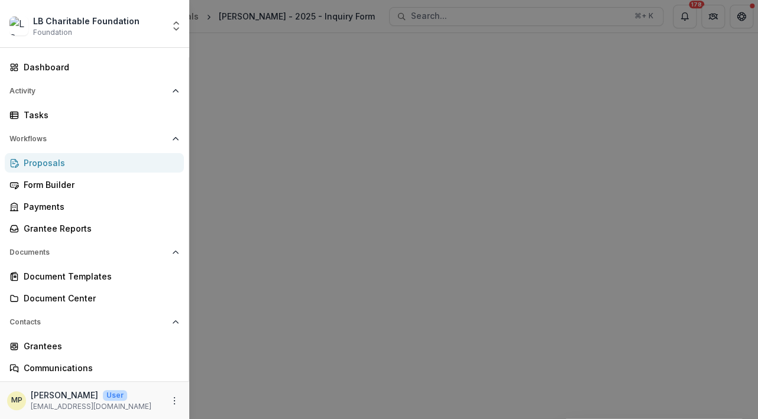
click at [142, 169] on div "Proposals" at bounding box center [99, 163] width 151 height 12
click at [433, 239] on div "LB Charitable Foundation Foundation Aggregate Analysis Foundations LB Charitabl…" at bounding box center [379, 209] width 758 height 419
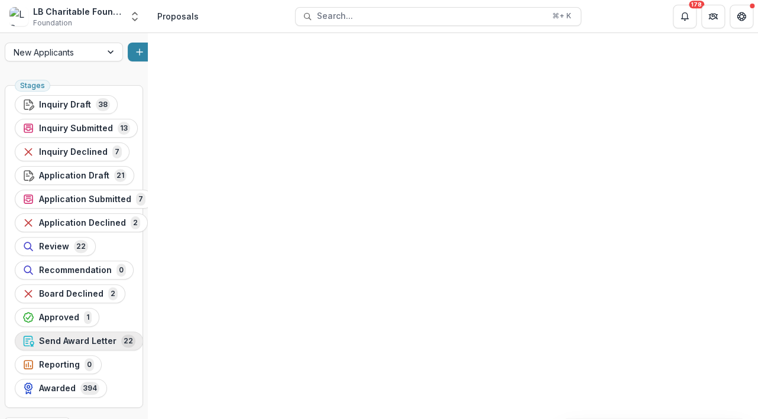
click at [116, 336] on span "Send Award Letter" at bounding box center [77, 341] width 77 height 10
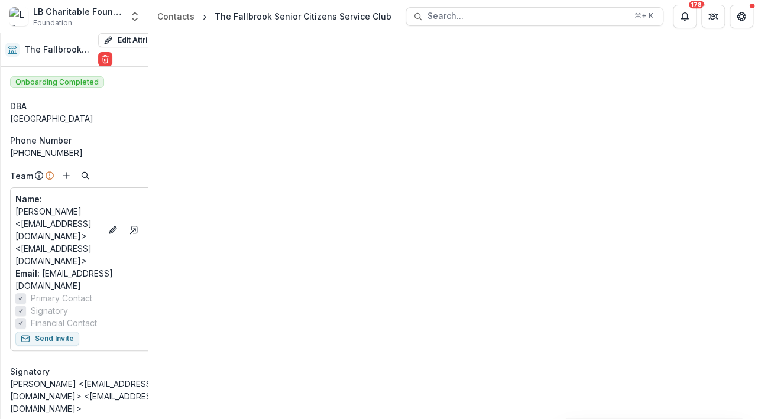
click at [64, 49] on div "Grant History" at bounding box center [41, 43] width 64 height 17
click at [0, 0] on icon "Toggle Menu" at bounding box center [0, 0] width 0 height 0
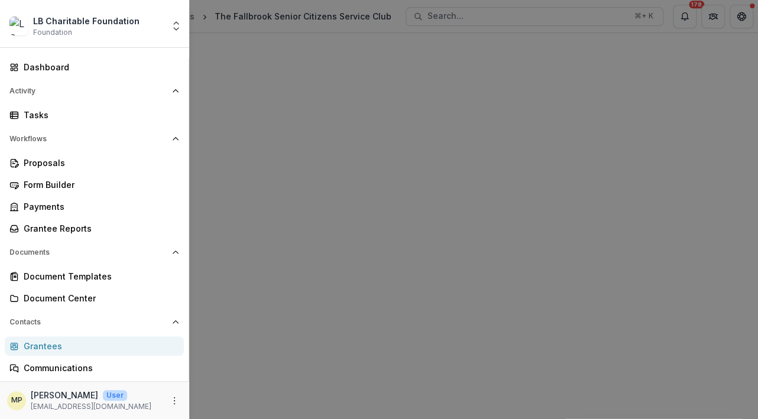
click at [468, 135] on div "LB Charitable Foundation Foundation Aggregate Analysis Foundations LB Charitabl…" at bounding box center [379, 209] width 758 height 419
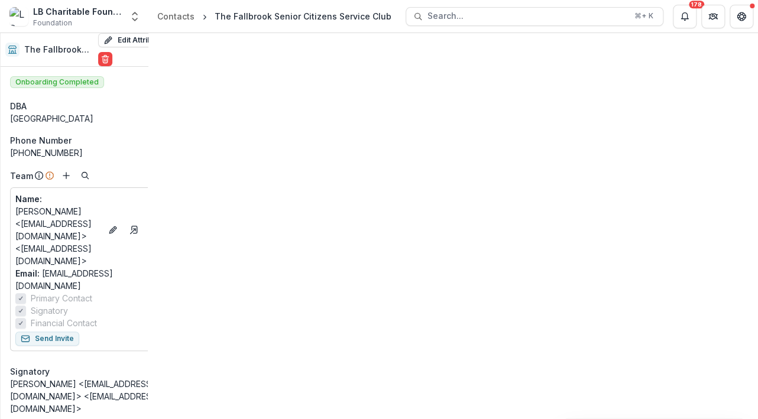
scroll to position [126, 0]
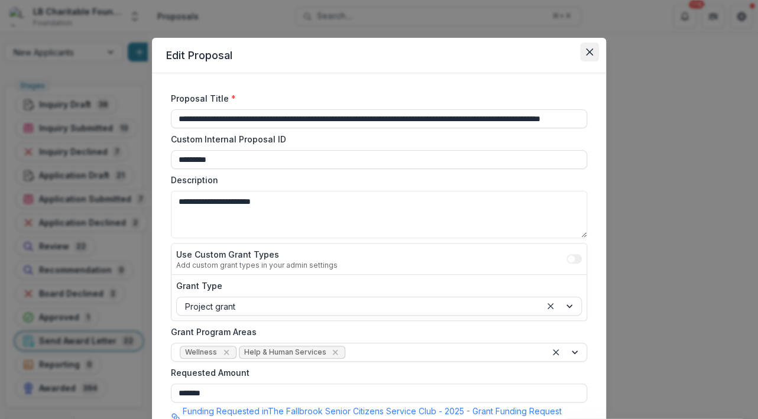
click at [593, 56] on icon "Close" at bounding box center [589, 51] width 7 height 7
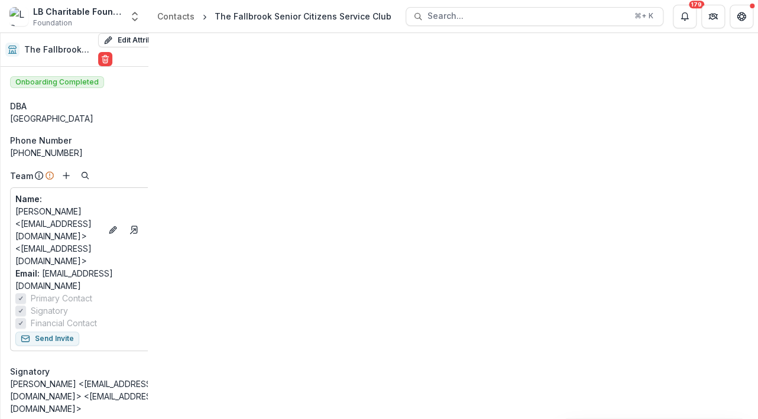
scroll to position [126, 0]
click at [189, 202] on link "The Fallbrook Senior Citizens Service Club - 2025 - Grant Funding Request Requi…" at bounding box center [190, 196] width 134 height 12
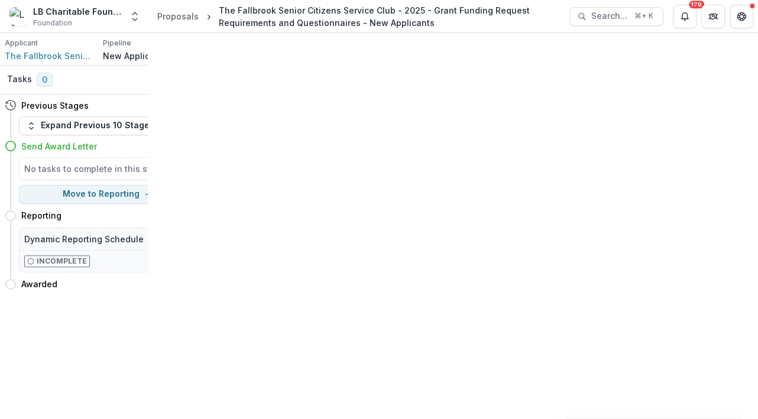
click at [17, 152] on icon at bounding box center [11, 146] width 12 height 12
click at [36, 131] on icon "button" at bounding box center [31, 125] width 9 height 9
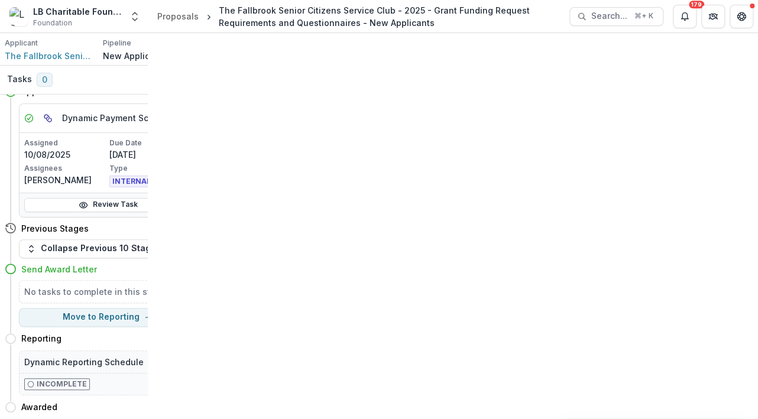
scroll to position [526, 0]
click at [123, 212] on link "Review Task" at bounding box center [108, 205] width 168 height 14
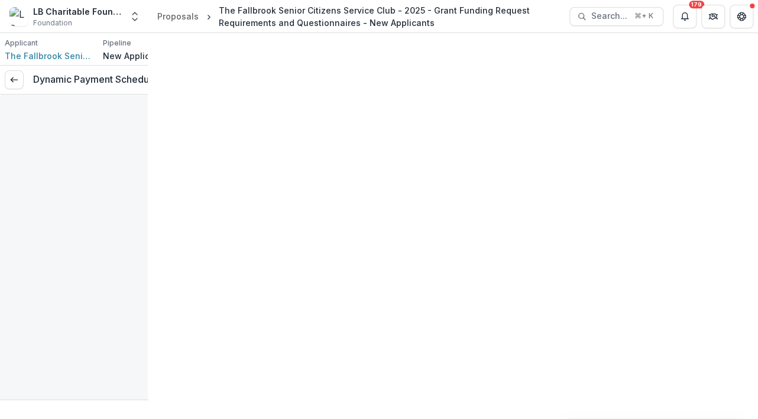
type input "*******"
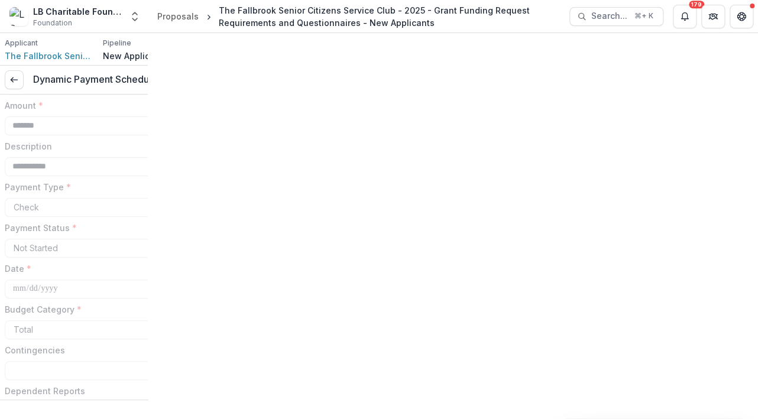
scroll to position [51, 0]
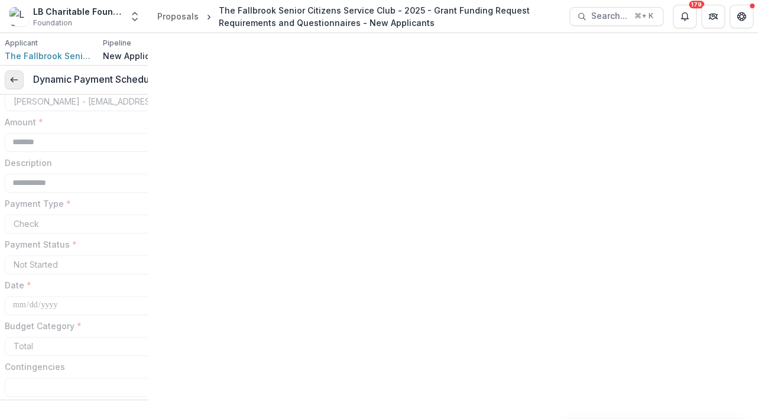
click at [19, 84] on icon at bounding box center [13, 79] width 9 height 9
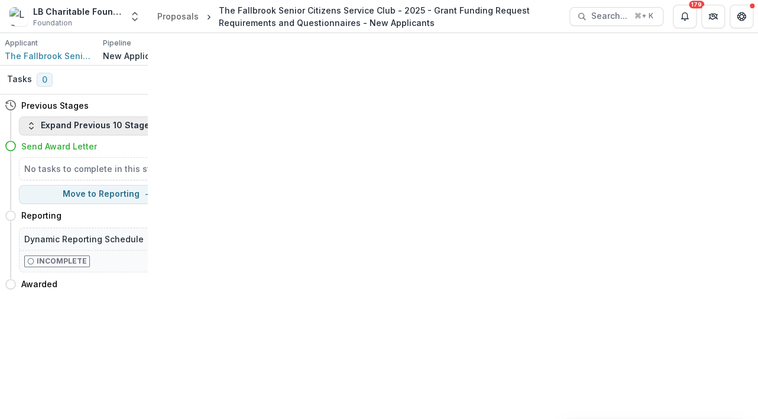
click at [44, 135] on button "Expand Previous 10 Stages" at bounding box center [90, 125] width 143 height 19
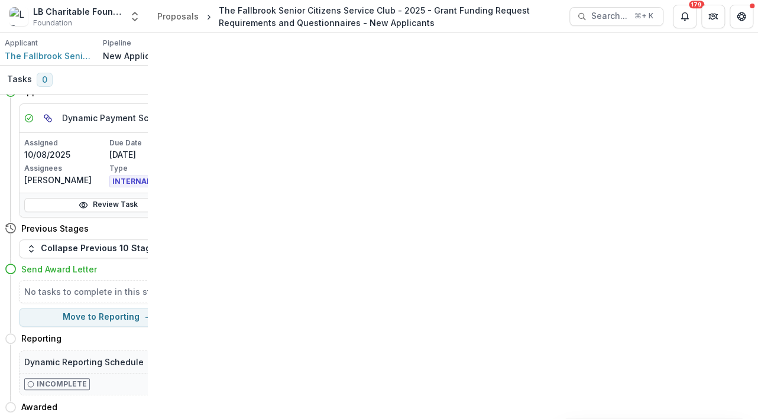
scroll to position [509, 0]
click at [126, 212] on link "Review Task" at bounding box center [108, 205] width 168 height 14
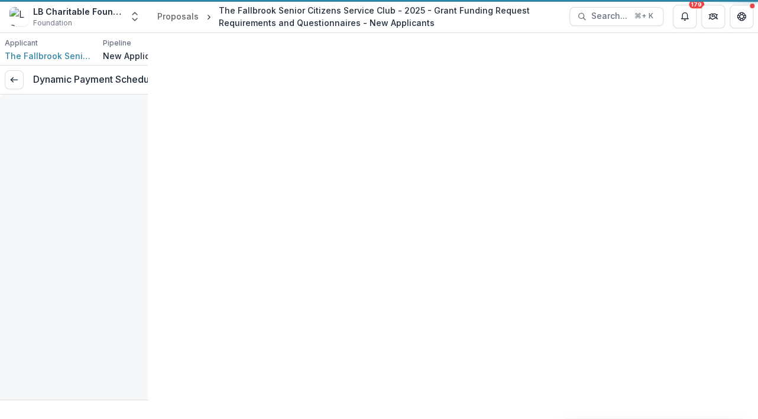
type input "*******"
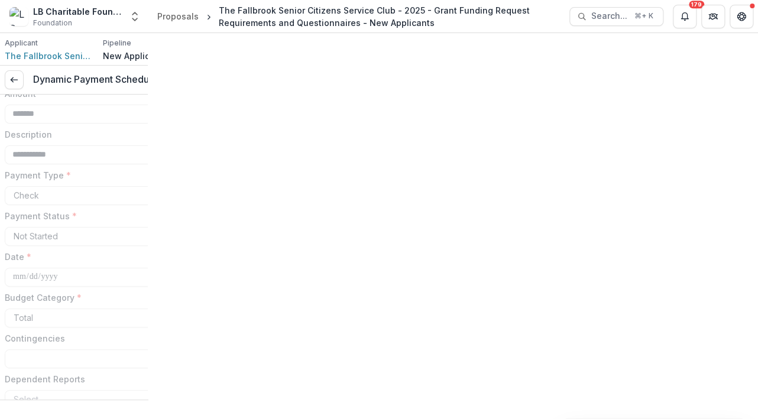
scroll to position [78, 0]
click at [19, 84] on icon at bounding box center [13, 79] width 9 height 9
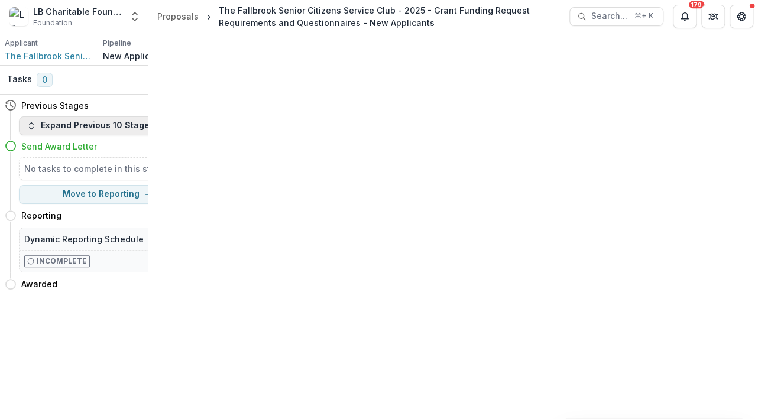
click at [36, 131] on icon "button" at bounding box center [31, 125] width 9 height 9
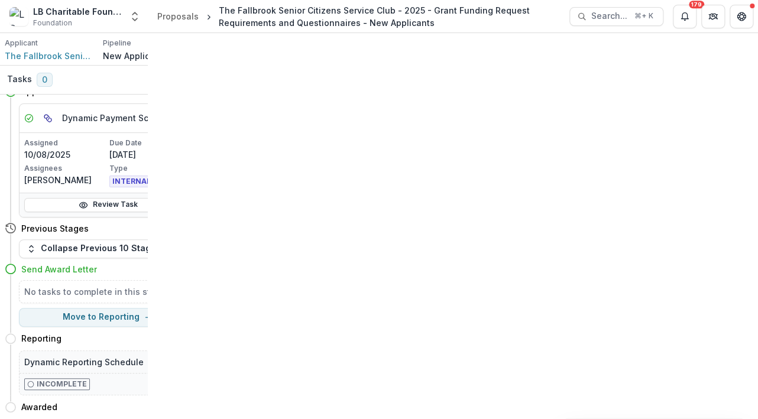
scroll to position [442, 0]
click at [111, 212] on link "Review Task" at bounding box center [108, 205] width 168 height 14
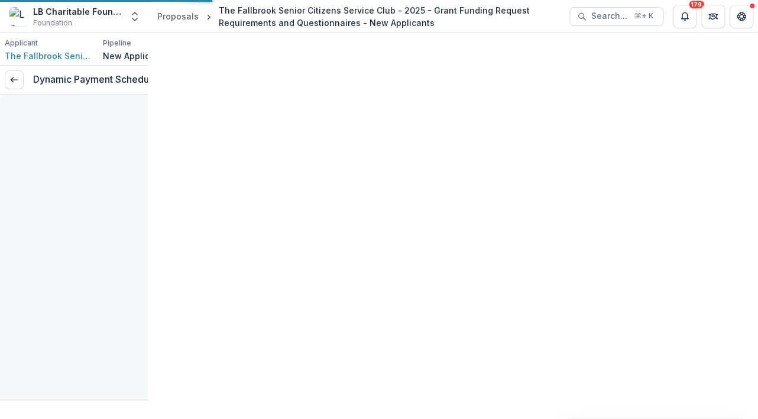
type input "*******"
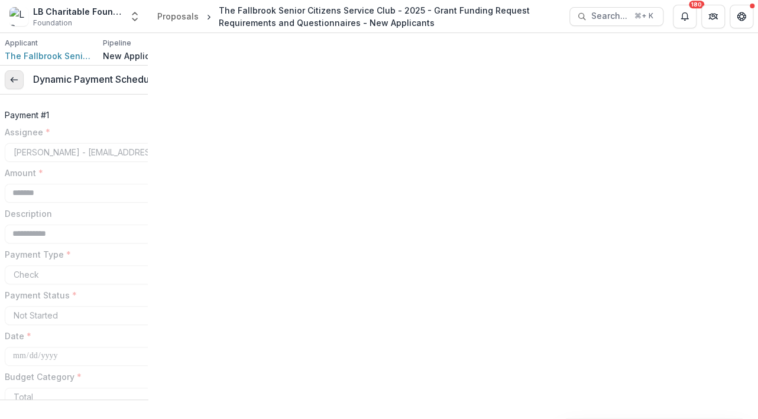
click at [13, 82] on polyline at bounding box center [12, 79] width 2 height 5
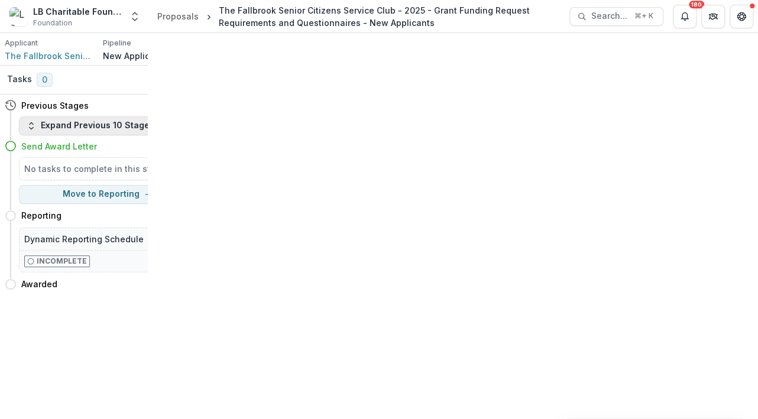
click at [92, 135] on button "Expand Previous 10 Stages" at bounding box center [90, 125] width 143 height 19
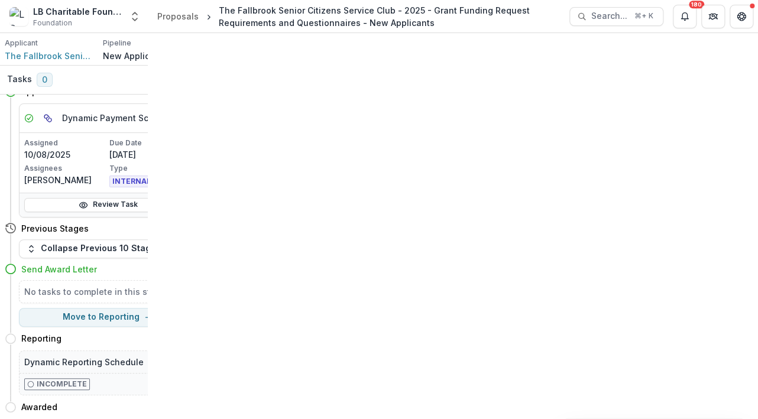
scroll to position [403, 0]
click at [122, 212] on link "Review Task" at bounding box center [108, 205] width 168 height 14
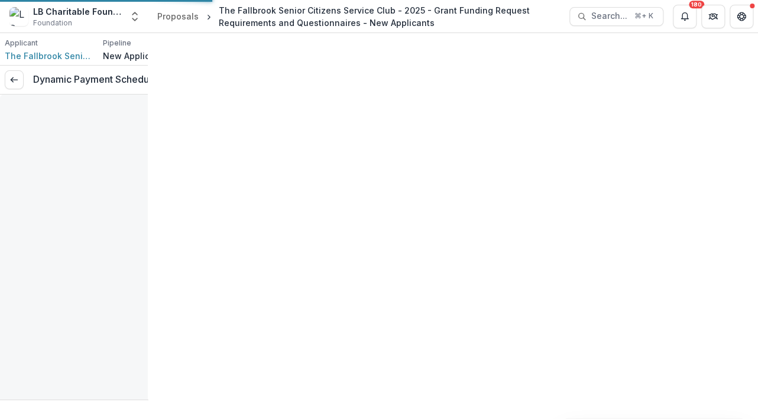
type input "*******"
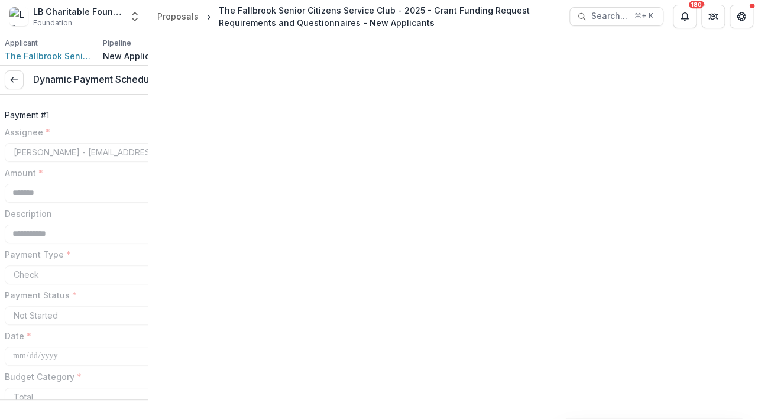
click at [179, 162] on div "[PERSON_NAME] - [EMAIL_ADDRESS][DOMAIN_NAME]" at bounding box center [103, 152] width 197 height 19
